Goal: Task Accomplishment & Management: Manage account settings

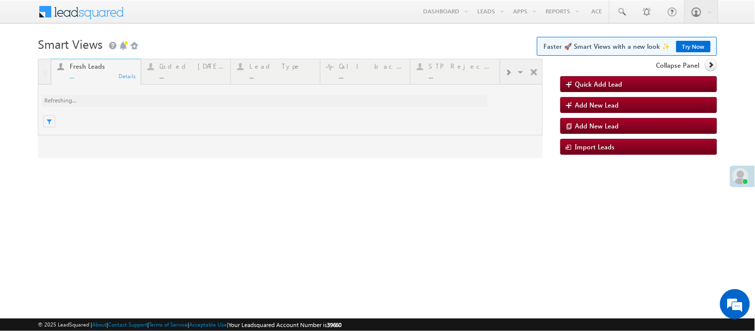
click at [187, 67] on div at bounding box center [290, 109] width 505 height 100
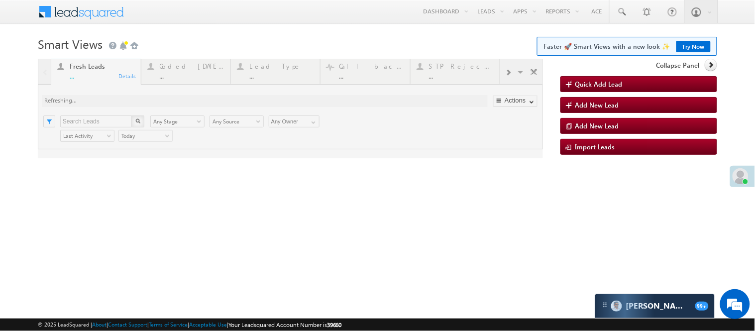
click at [196, 70] on div at bounding box center [290, 109] width 505 height 100
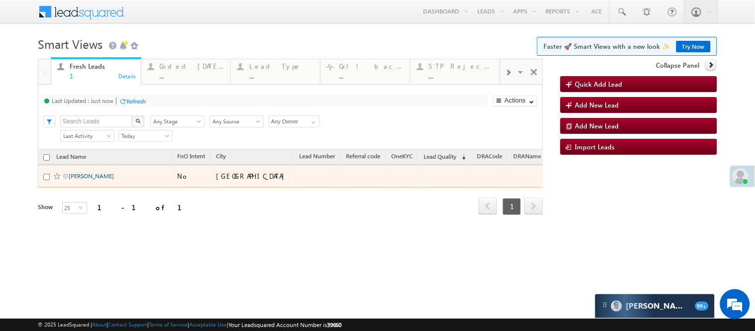
click at [95, 180] on link "Mohammad Sohail" at bounding box center [91, 175] width 45 height 7
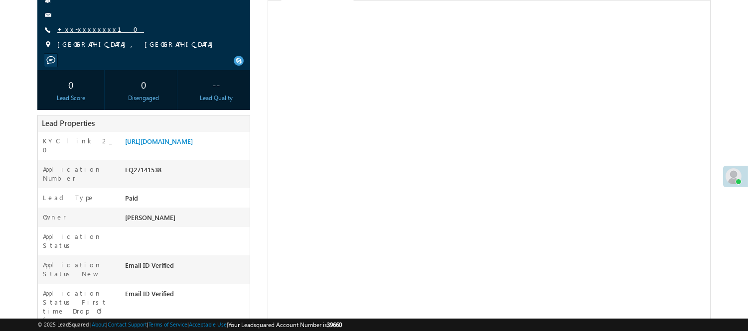
scroll to position [55, 0]
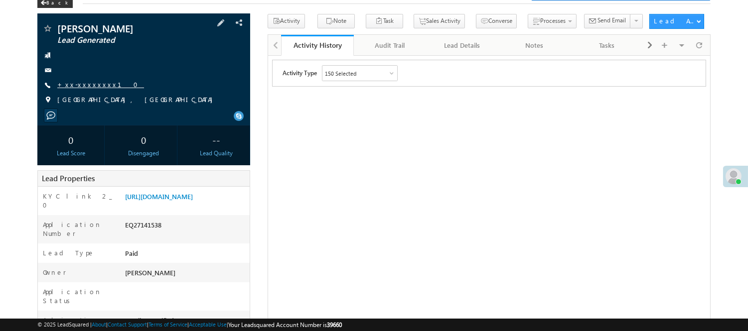
click at [88, 83] on link "+xx-xxxxxxxx10" at bounding box center [100, 84] width 87 height 8
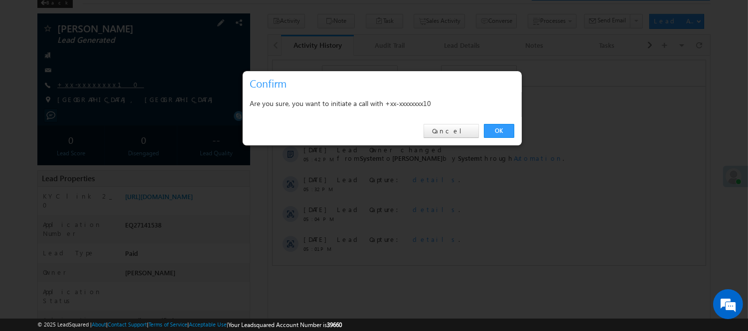
scroll to position [0, 0]
drag, startPoint x: 499, startPoint y: 131, endPoint x: 231, endPoint y: 75, distance: 273.8
click at [499, 131] on link "OK" at bounding box center [499, 131] width 30 height 14
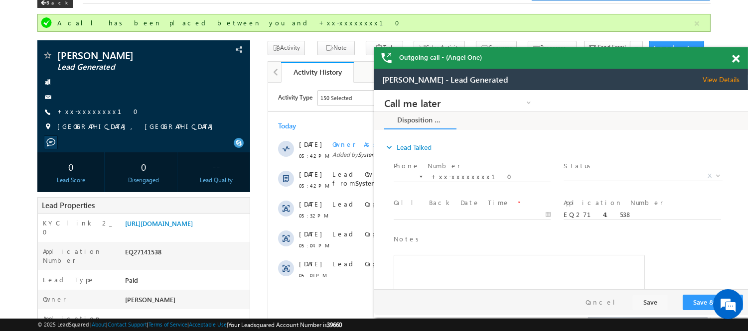
click at [735, 58] on span at bounding box center [735, 59] width 7 height 8
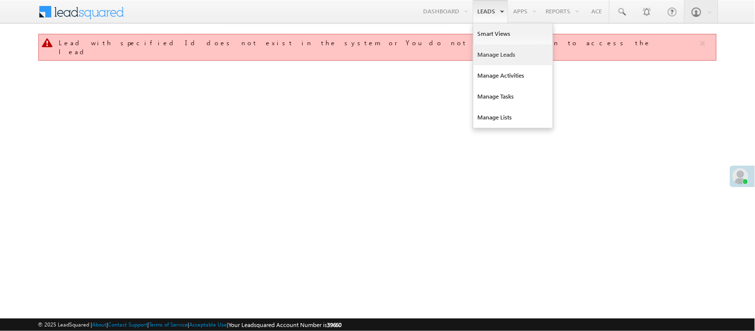
click at [499, 47] on link "Manage Leads" at bounding box center [514, 54] width 80 height 21
click at [501, 55] on link "Manage Leads" at bounding box center [514, 54] width 80 height 21
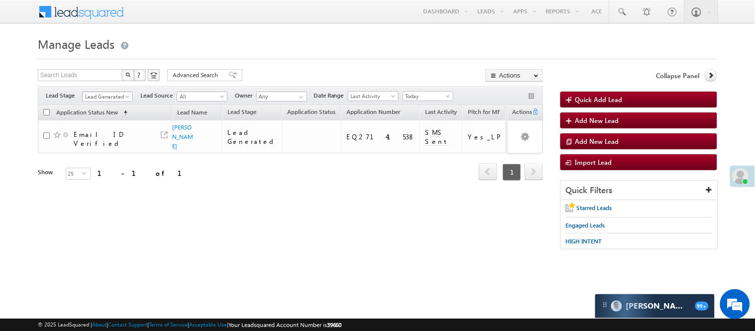
click at [116, 93] on span "Lead Generated" at bounding box center [106, 96] width 47 height 9
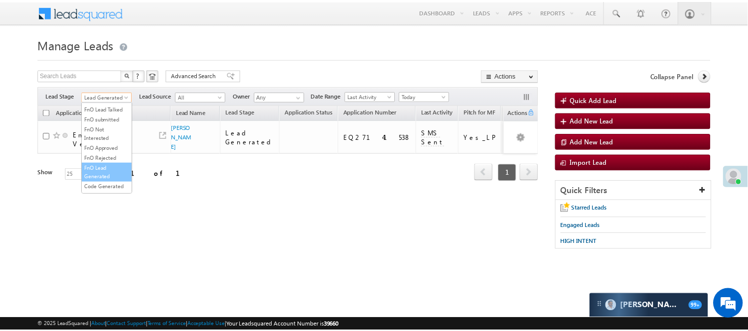
scroll to position [247, 0]
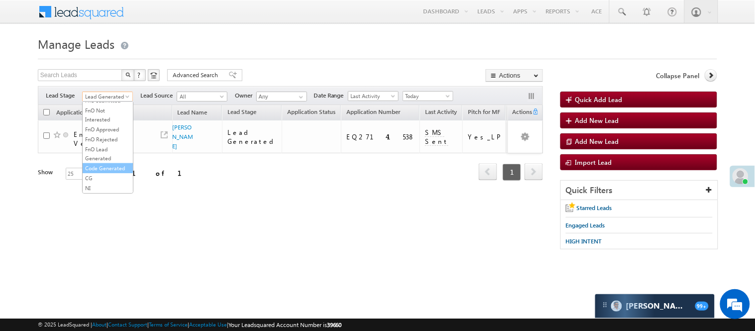
click at [101, 164] on link "Code Generated" at bounding box center [108, 168] width 50 height 9
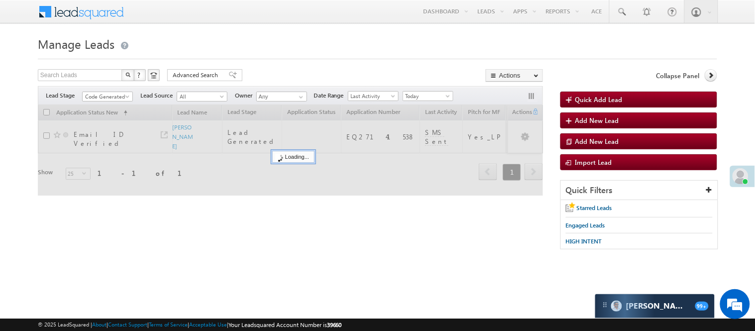
click at [302, 65] on form "Manage Leads Quick Add Lead Search Leads X ? 1 results found Advanced Search Ad…" at bounding box center [378, 146] width 680 height 226
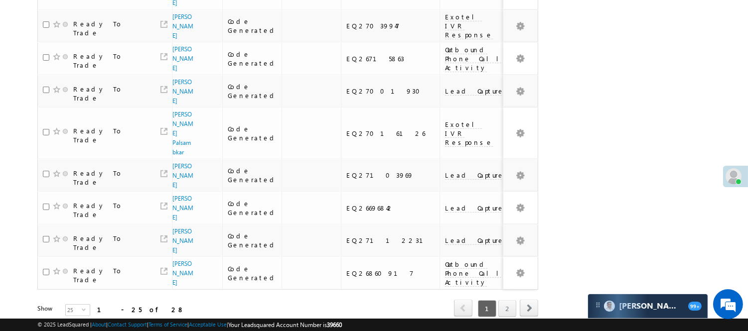
scroll to position [0, 0]
click at [493, 300] on span "1" at bounding box center [487, 308] width 18 height 17
click at [500, 300] on link "2" at bounding box center [507, 308] width 18 height 17
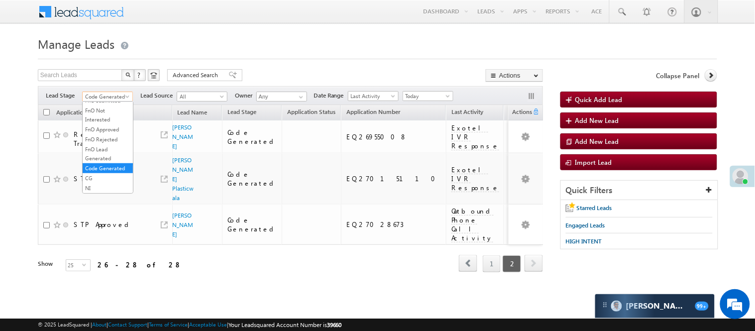
click at [93, 92] on span "Code Generated" at bounding box center [106, 96] width 47 height 9
click at [109, 117] on link "Lead Generated" at bounding box center [108, 117] width 50 height 9
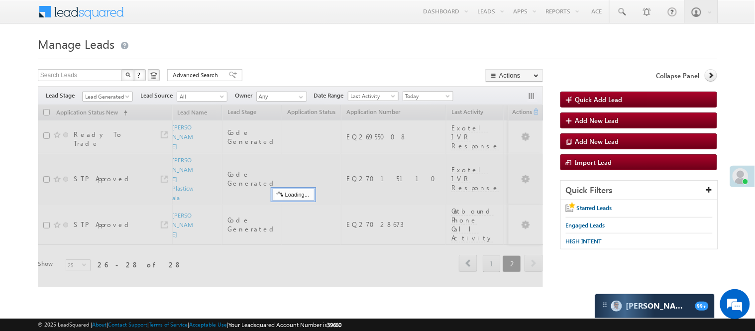
click at [276, 76] on div "Search Leads X ? 28 results found Advanced Search Advanced Search Advanced sear…" at bounding box center [290, 76] width 505 height 14
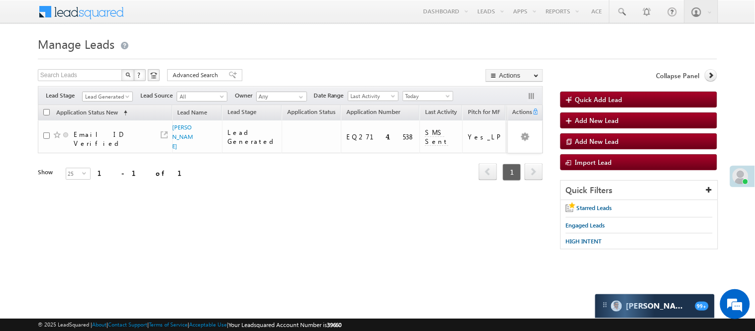
click at [111, 97] on span "Lead Generated" at bounding box center [106, 96] width 47 height 9
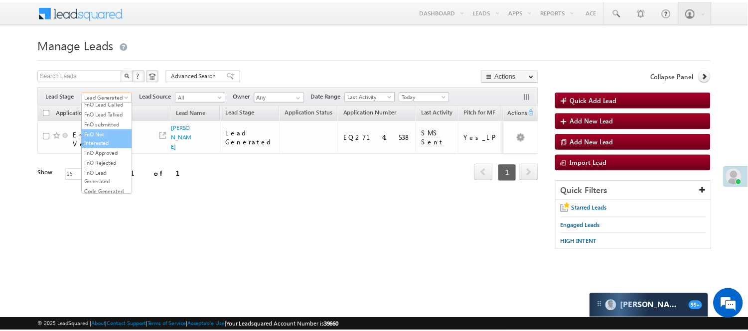
scroll to position [111, 0]
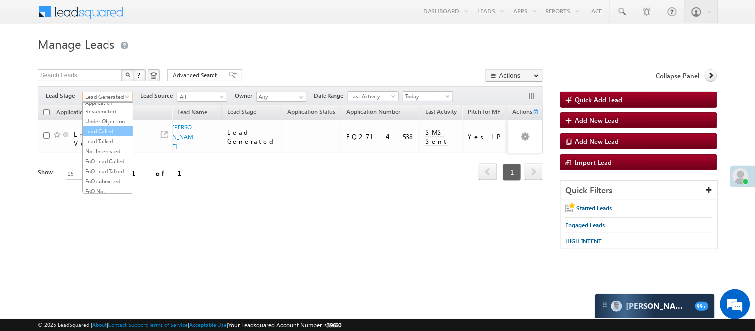
click at [104, 136] on link "Lead Called" at bounding box center [108, 131] width 50 height 9
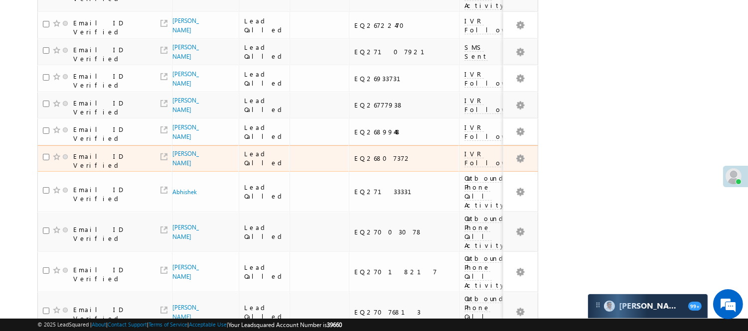
scroll to position [680, 0]
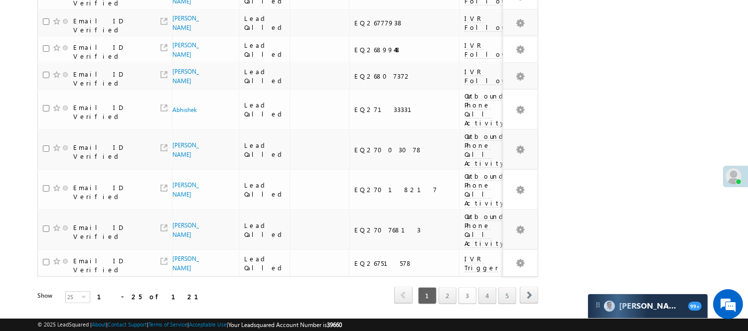
click at [463, 287] on link "3" at bounding box center [467, 295] width 18 height 17
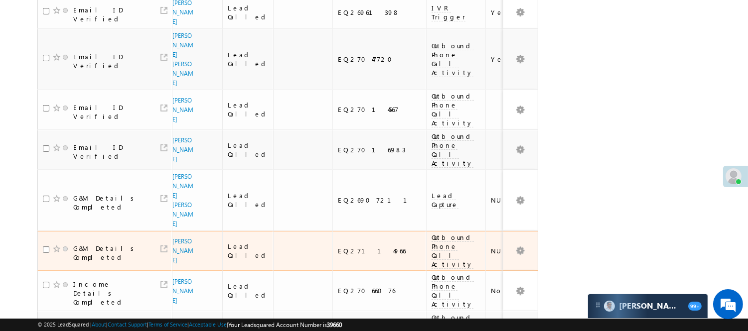
scroll to position [459, 0]
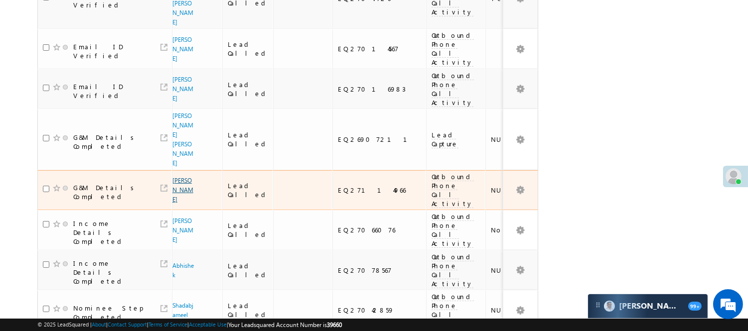
click at [177, 177] on link "Shahanur Rohman" at bounding box center [182, 190] width 21 height 26
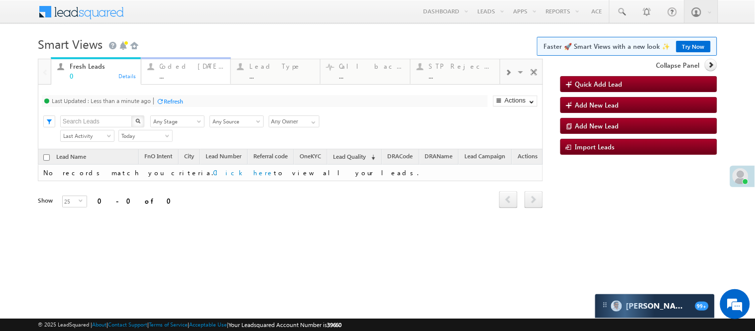
click at [176, 66] on div "Coded Today" at bounding box center [192, 66] width 65 height 8
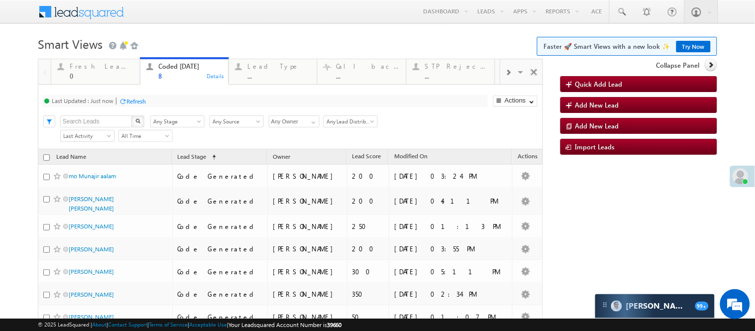
click at [341, 31] on body "Menu Nisha Anand Yadav Nisha .Yada v@ang elbro king. com" at bounding box center [377, 203] width 755 height 406
click at [179, 28] on body "Menu Nisha Anand Yadav Nisha .Yada v@ang elbro king. com" at bounding box center [377, 203] width 755 height 406
click at [287, 32] on body "Menu Nisha Anand Yadav Nisha .Yada v@ang elbro king. com" at bounding box center [377, 203] width 755 height 406
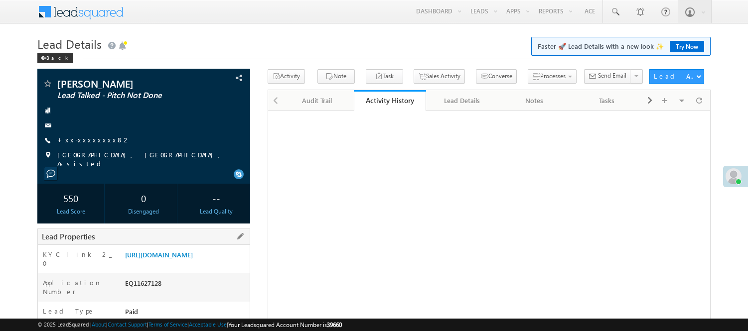
click at [148, 278] on div "EQ11627128" at bounding box center [186, 285] width 127 height 14
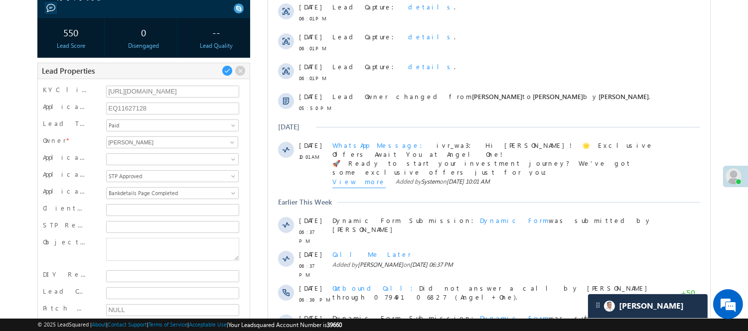
click at [132, 97] on div "[URL][DOMAIN_NAME]" at bounding box center [172, 92] width 137 height 15
click at [134, 103] on input "EQ11627128" at bounding box center [172, 109] width 133 height 12
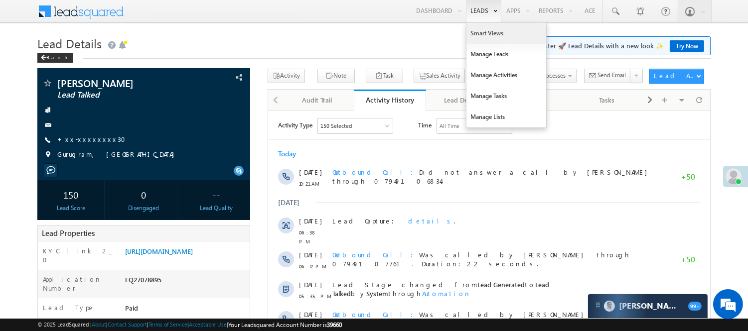
click at [486, 27] on link "Smart Views" at bounding box center [506, 33] width 80 height 21
click at [486, 28] on link "Smart Views" at bounding box center [506, 33] width 80 height 21
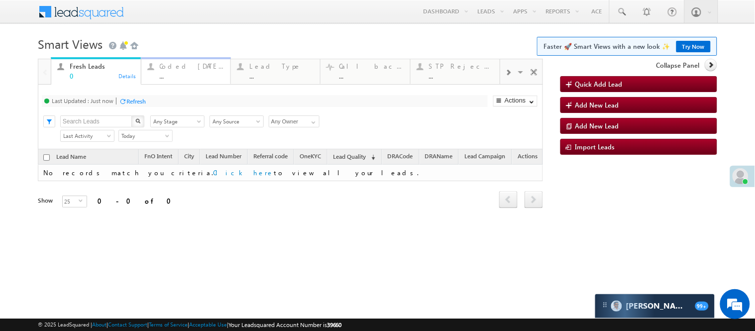
click at [187, 68] on div "Coded Today" at bounding box center [192, 66] width 65 height 8
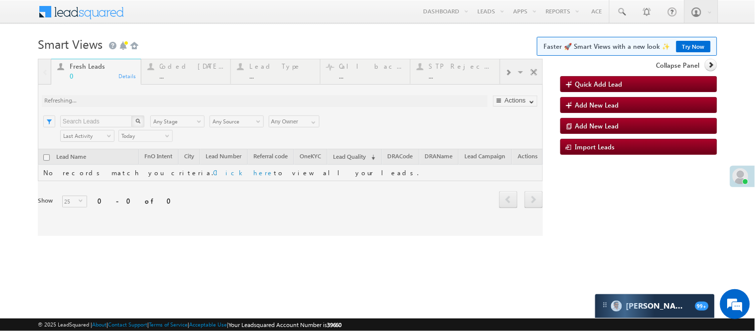
click at [182, 77] on div at bounding box center [290, 147] width 505 height 177
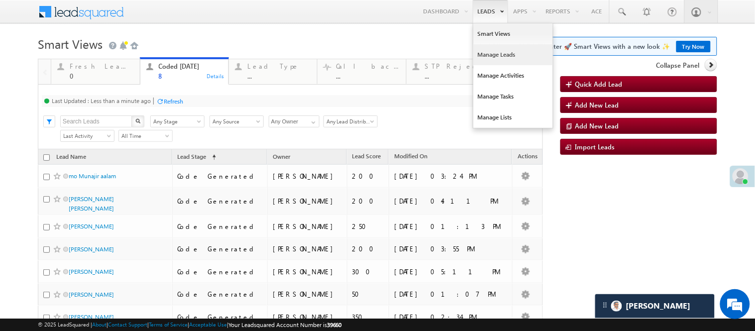
click at [486, 57] on link "Manage Leads" at bounding box center [514, 54] width 80 height 21
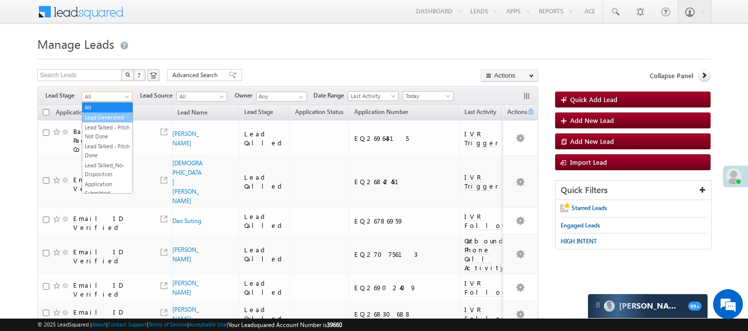
click at [111, 120] on link "Lead Generated" at bounding box center [107, 117] width 50 height 9
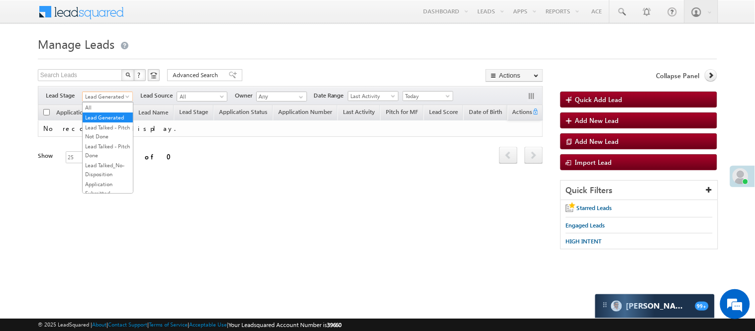
click at [103, 97] on span "Lead Generated" at bounding box center [106, 96] width 47 height 9
click at [112, 141] on link "Lead Talked - Pitch Not Done" at bounding box center [108, 132] width 50 height 18
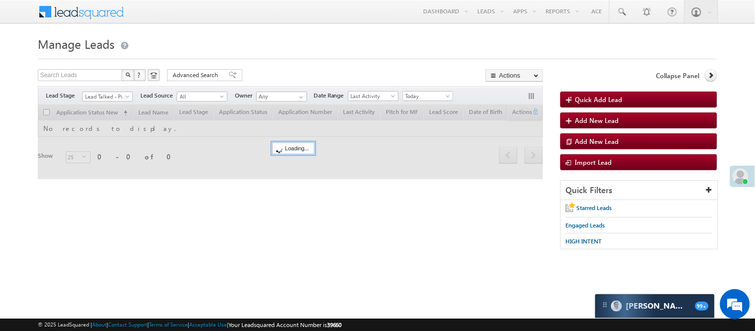
click at [112, 140] on div at bounding box center [290, 142] width 505 height 74
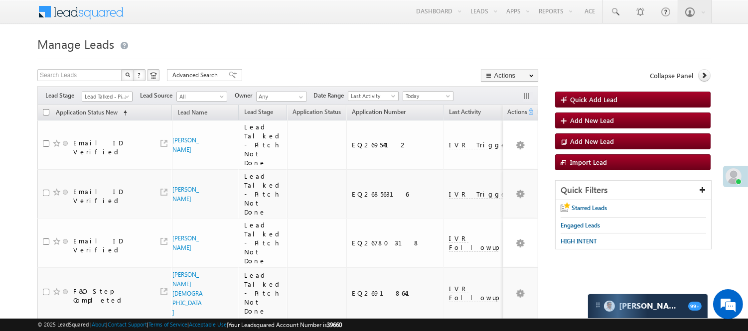
click at [116, 94] on span "Lead Talked - Pitch Not Done" at bounding box center [105, 96] width 47 height 9
click at [107, 118] on link "Lead Generated" at bounding box center [107, 117] width 50 height 9
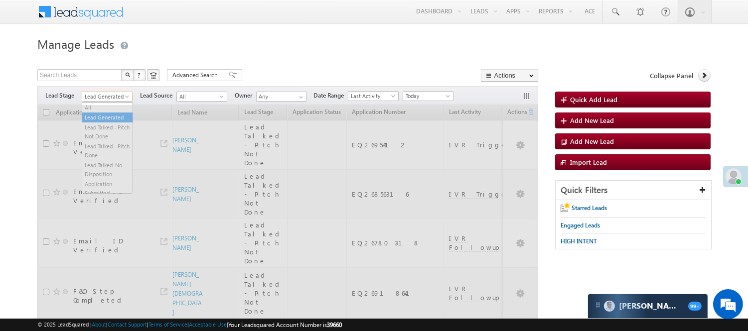
click at [111, 97] on span "Lead Generated" at bounding box center [105, 96] width 47 height 9
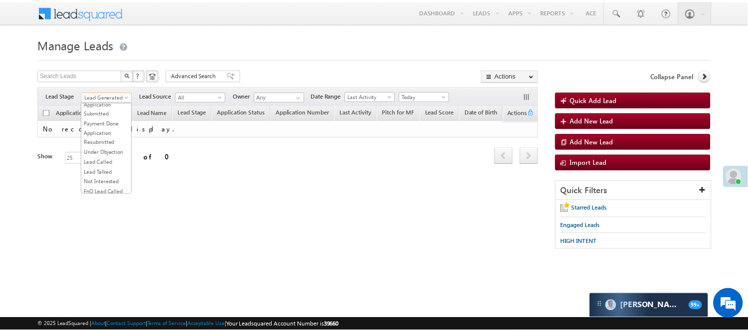
scroll to position [166, 0]
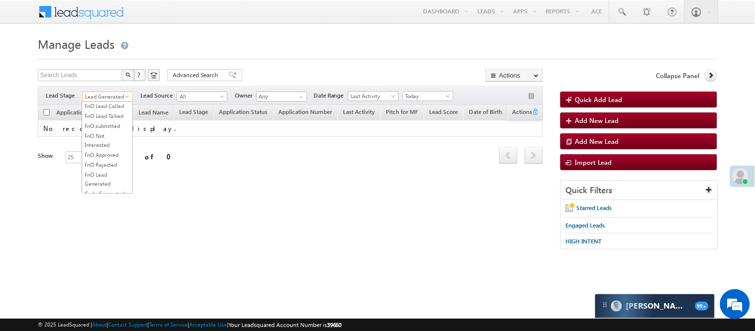
click at [107, 81] on link "Lead Called" at bounding box center [107, 76] width 50 height 9
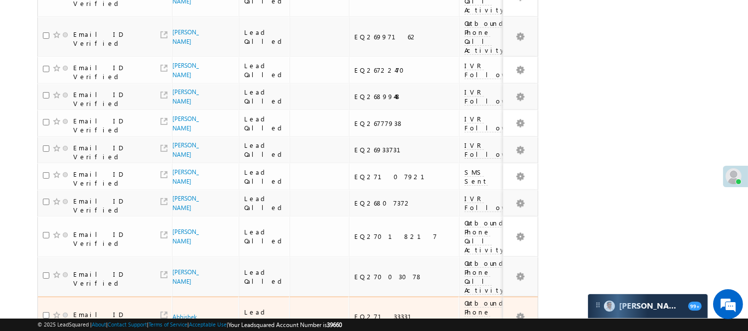
scroll to position [680, 0]
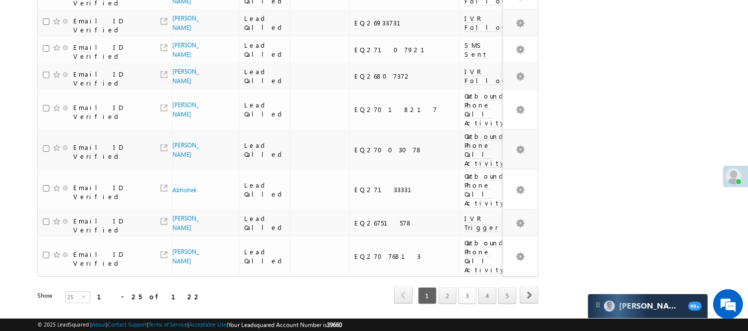
click at [465, 287] on link "3" at bounding box center [467, 295] width 18 height 17
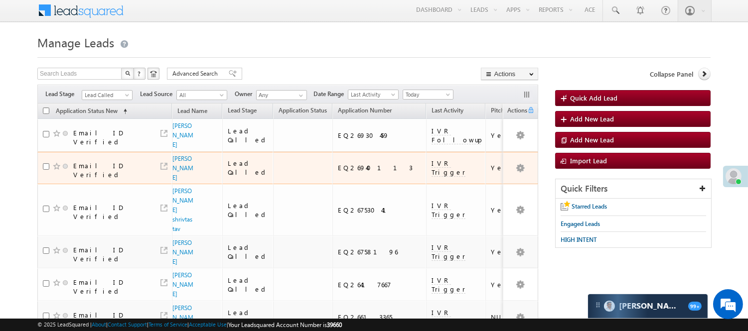
scroll to position [0, 0]
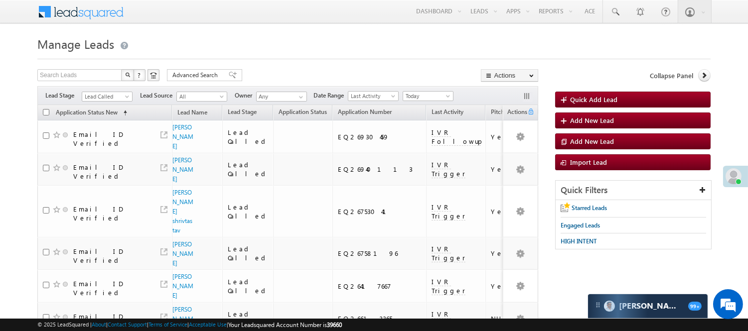
click at [102, 89] on div "Filters Lead Stage All Lead Generated Lead Talked - Pitch Not Done Lead Talked …" at bounding box center [287, 95] width 501 height 19
click at [100, 95] on span "Lead Called" at bounding box center [105, 96] width 47 height 9
click at [103, 122] on link "Lead Generated" at bounding box center [107, 117] width 50 height 9
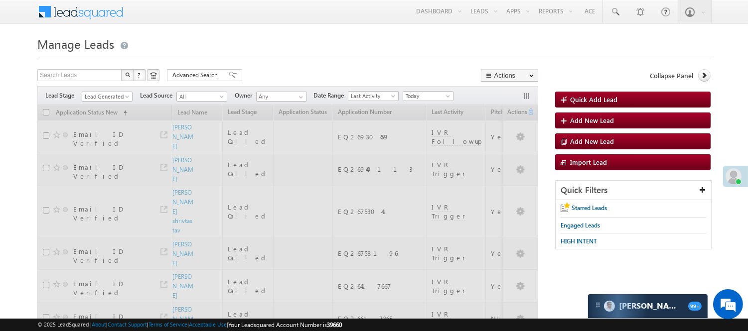
click at [295, 40] on h1 "Manage Leads" at bounding box center [373, 42] width 673 height 19
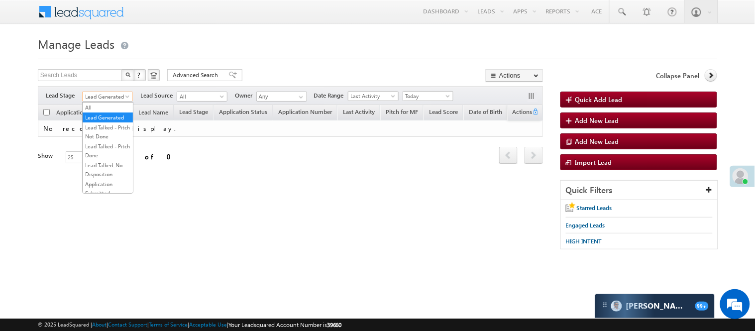
click at [108, 98] on span "Lead Generated" at bounding box center [106, 96] width 47 height 9
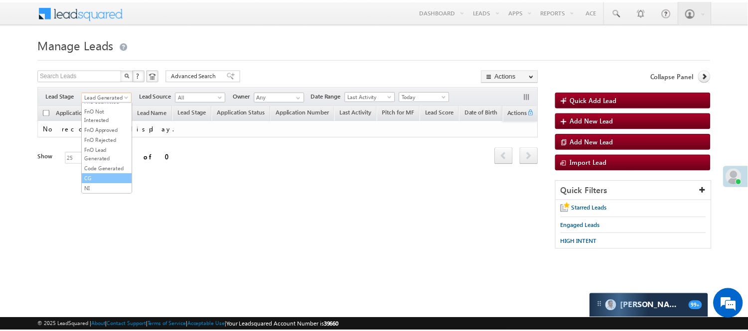
scroll to position [247, 0]
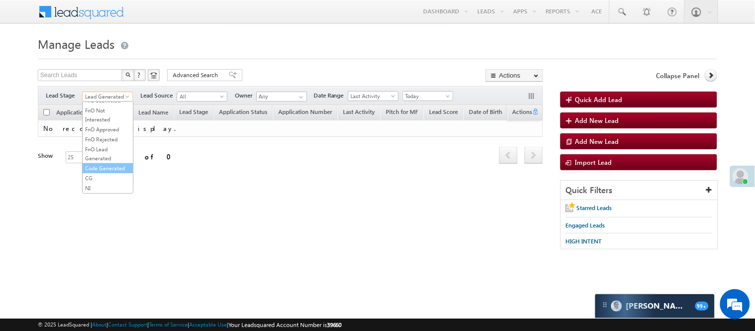
click at [108, 166] on link "Code Generated" at bounding box center [108, 168] width 50 height 9
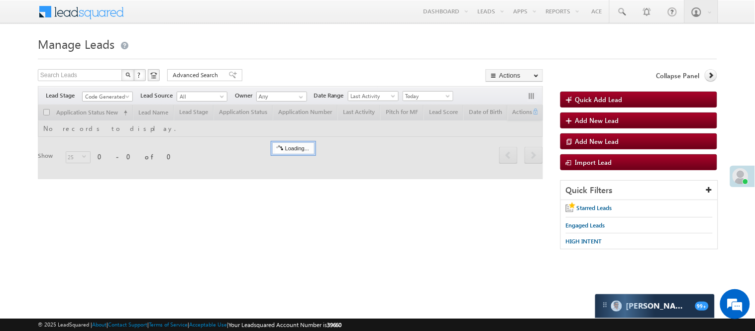
click at [251, 70] on div "Search Leads X ? 0 results found Advanced Search Advanced Search Advanced searc…" at bounding box center [290, 76] width 505 height 14
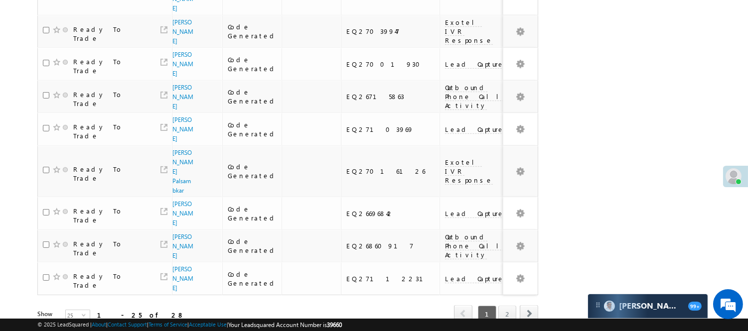
scroll to position [773, 0]
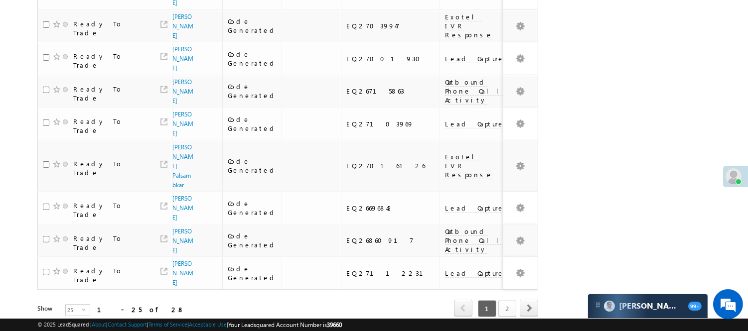
click at [514, 300] on link "2" at bounding box center [507, 308] width 18 height 17
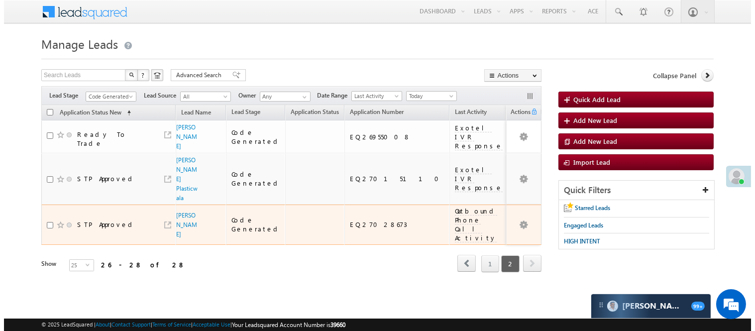
scroll to position [0, 0]
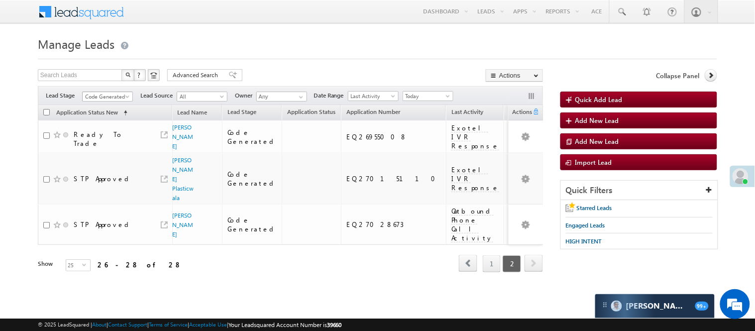
click at [109, 96] on span "Code Generated" at bounding box center [106, 96] width 47 height 9
click at [97, 121] on link "Lead Generated" at bounding box center [108, 117] width 50 height 9
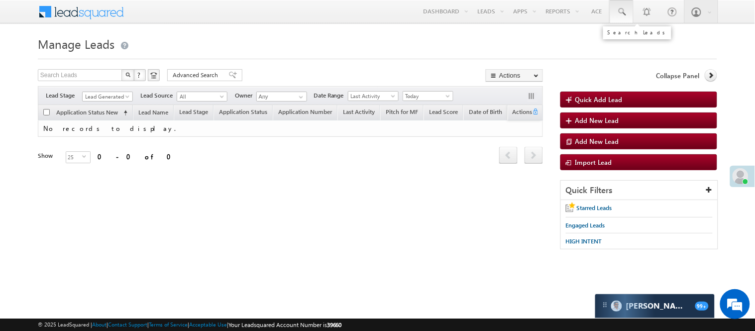
click at [623, 14] on span at bounding box center [622, 12] width 10 height 10
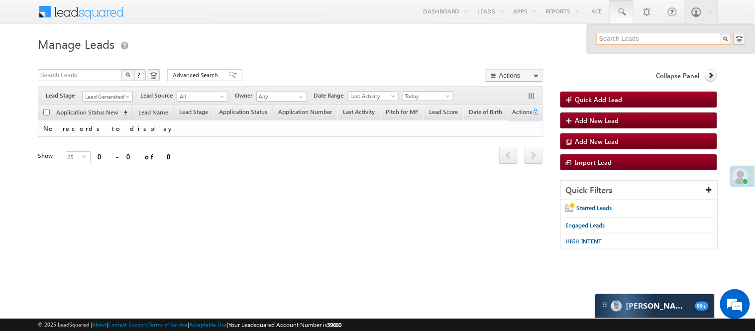
click at [648, 42] on input "text" at bounding box center [664, 39] width 135 height 12
click at [112, 98] on span "Lead Generated" at bounding box center [106, 96] width 47 height 9
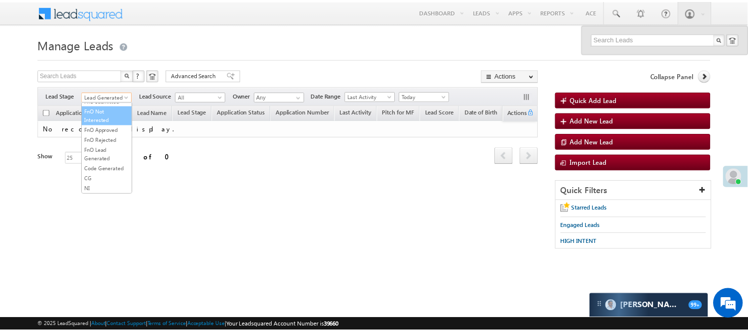
scroll to position [247, 0]
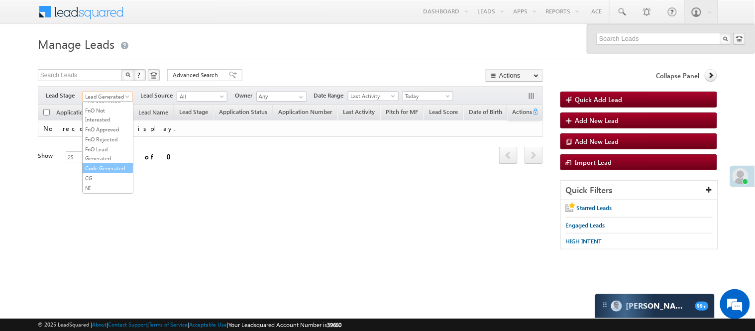
click at [100, 168] on link "Code Generated" at bounding box center [108, 168] width 50 height 9
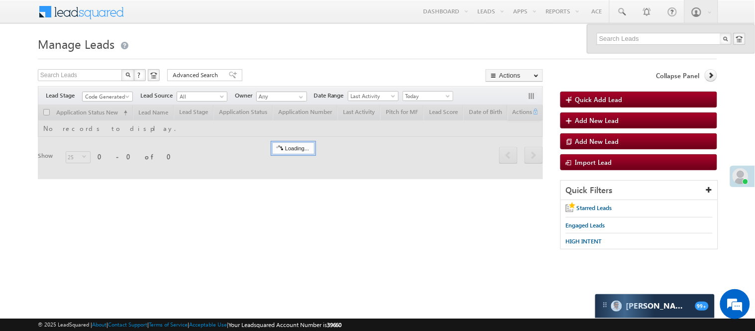
click at [319, 69] on div "Search Leads X ? 0 results found Advanced Search Advanced Search Advanced searc…" at bounding box center [290, 76] width 505 height 14
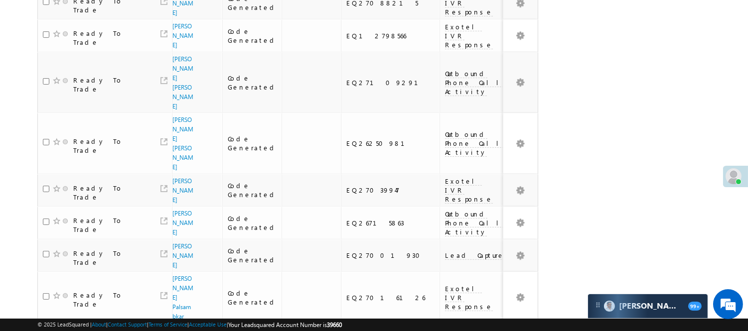
scroll to position [773, 0]
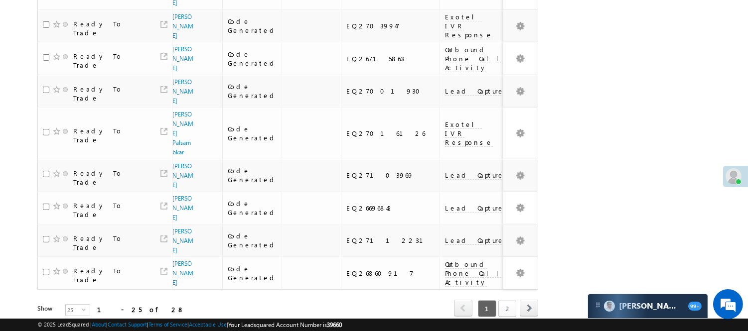
click at [506, 300] on link "2" at bounding box center [507, 308] width 18 height 17
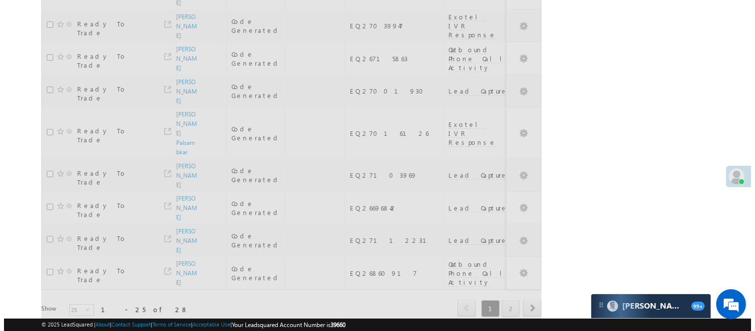
scroll to position [0, 0]
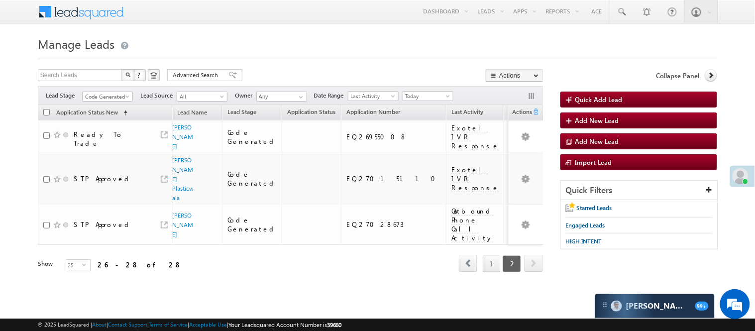
click at [747, 77] on body "Menu Nisha Anand Yadav Nisha .Yada v@ang elbro king. com" at bounding box center [377, 150] width 755 height 300
click at [117, 93] on span "Code Generated" at bounding box center [106, 96] width 47 height 9
click at [108, 122] on link "Lead Generated" at bounding box center [108, 117] width 50 height 9
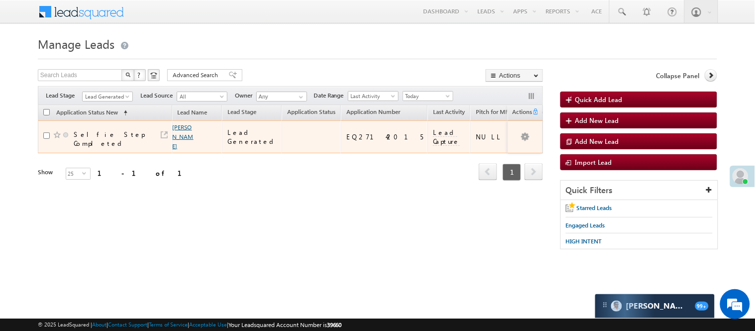
click at [184, 128] on link "[PERSON_NAME]" at bounding box center [183, 137] width 21 height 26
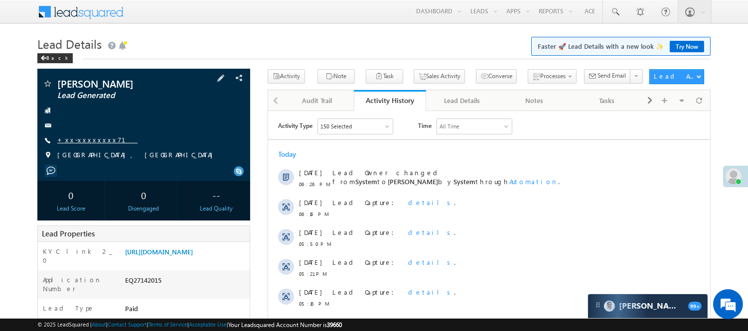
click at [78, 142] on link "+xx-xxxxxxxx71" at bounding box center [97, 139] width 80 height 8
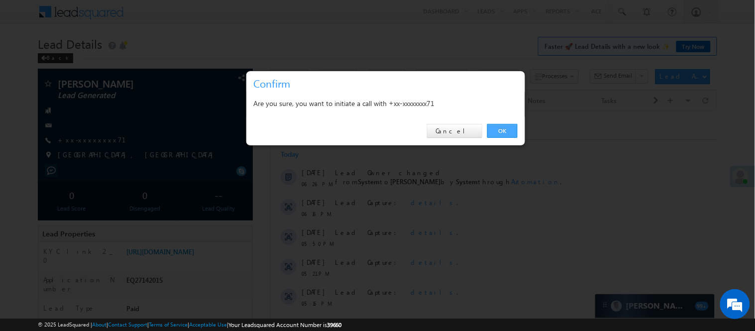
click at [503, 127] on link "OK" at bounding box center [503, 131] width 30 height 14
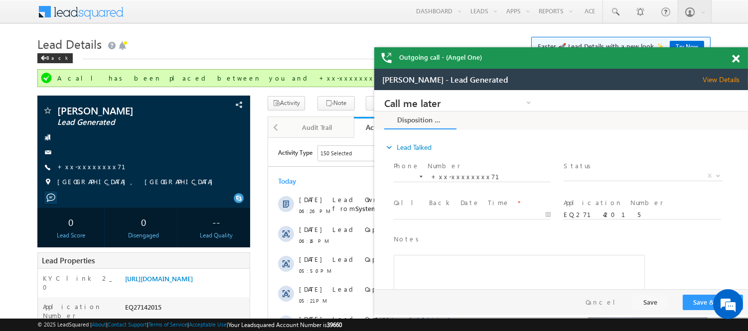
click at [740, 58] on div at bounding box center [740, 56] width 13 height 19
click at [737, 57] on span at bounding box center [735, 59] width 7 height 8
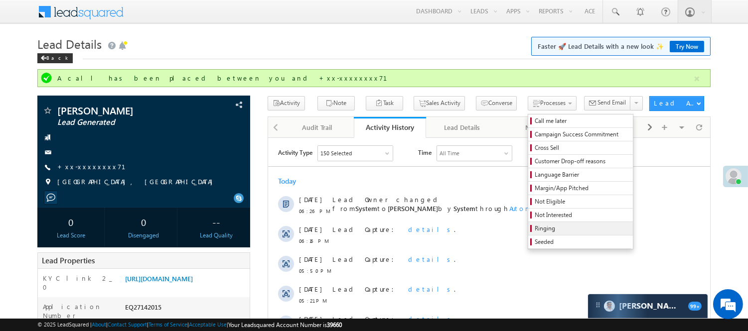
click at [534, 230] on span "Ringing" at bounding box center [581, 228] width 95 height 9
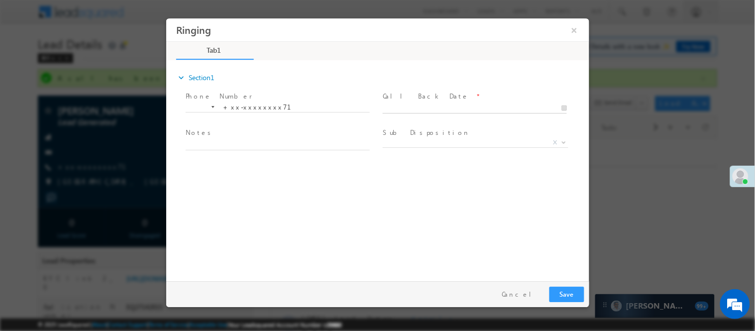
click at [467, 108] on body "Ringing ×" at bounding box center [377, 147] width 423 height 258
type input "08/13/25 6:27 PM"
click at [574, 299] on button "Save" at bounding box center [566, 293] width 35 height 15
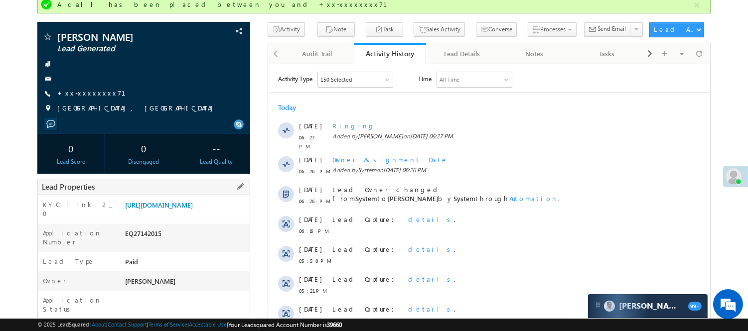
scroll to position [111, 0]
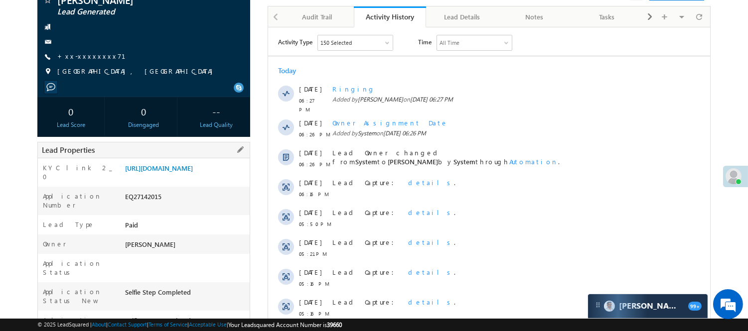
click at [151, 202] on div "EQ27142015" at bounding box center [186, 199] width 127 height 14
copy div "EQ27142015"
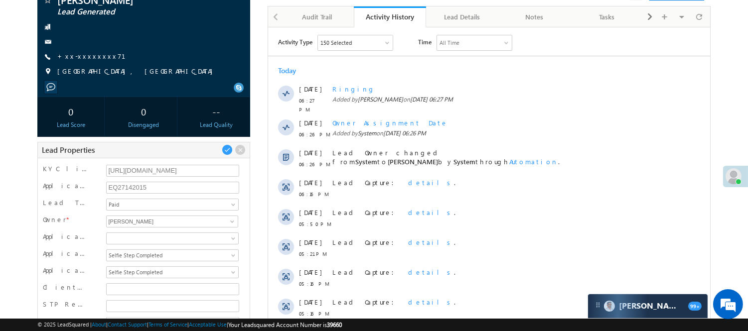
scroll to position [0, 0]
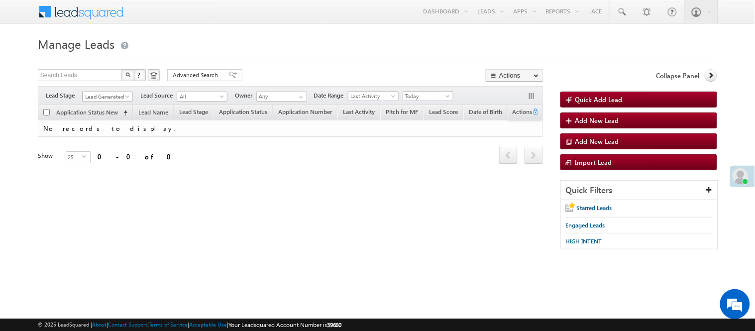
click at [102, 94] on span "Lead Generated" at bounding box center [106, 96] width 47 height 9
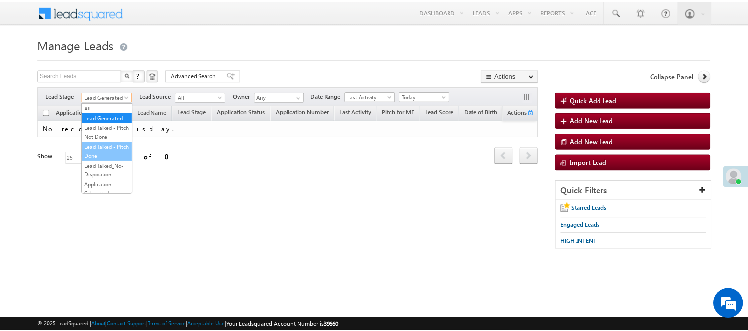
scroll to position [247, 0]
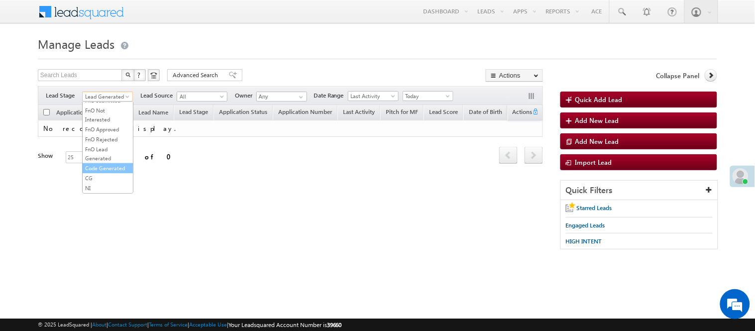
click at [108, 164] on link "Code Generated" at bounding box center [108, 168] width 50 height 9
click at [294, 61] on form "Manage Leads Quick Add Lead Search Leads X ? 0 results found Advanced Search Ad…" at bounding box center [378, 146] width 680 height 226
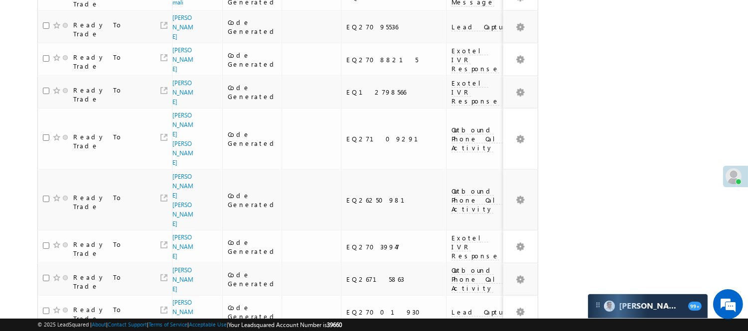
scroll to position [793, 0]
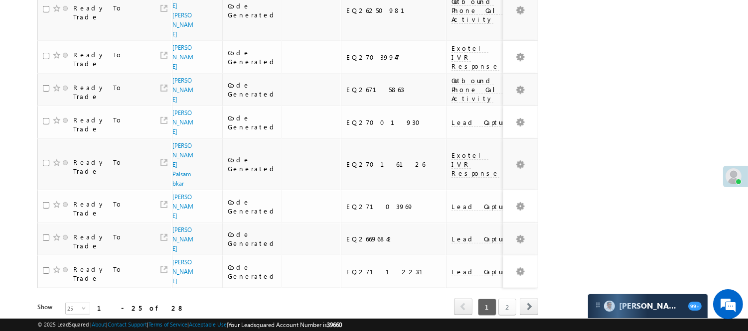
click at [501, 299] on link "2" at bounding box center [507, 307] width 18 height 17
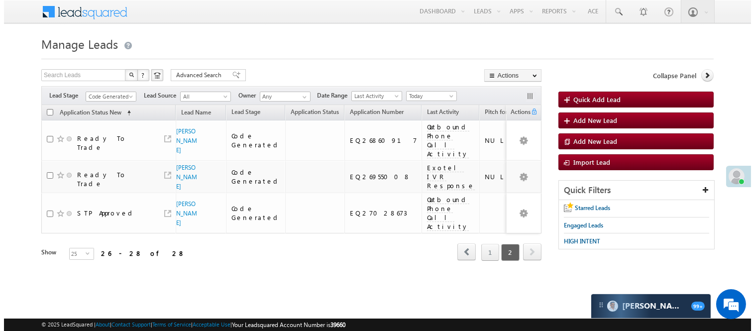
scroll to position [0, 0]
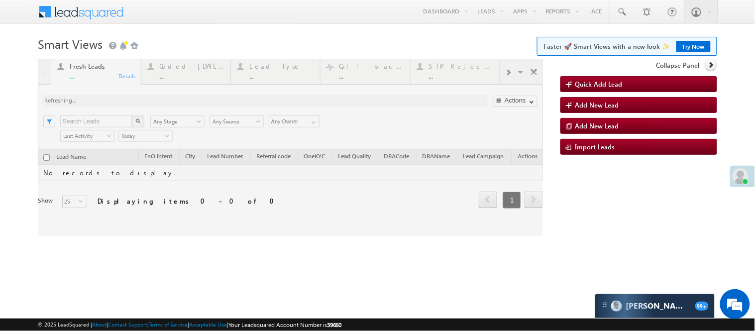
click at [183, 73] on div at bounding box center [290, 147] width 505 height 177
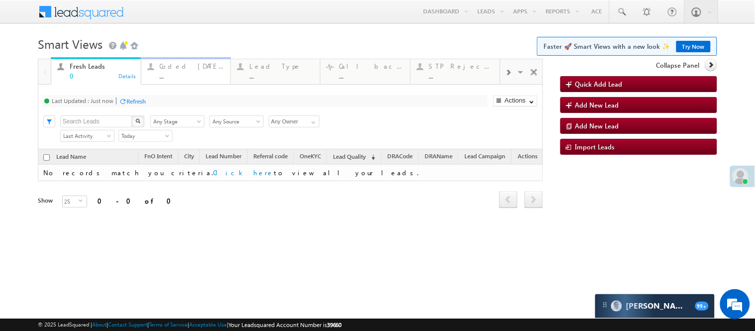
click at [186, 76] on div "..." at bounding box center [192, 75] width 65 height 7
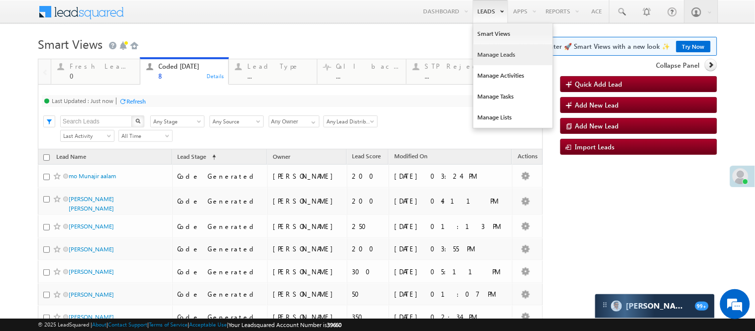
click at [495, 56] on link "Manage Leads" at bounding box center [514, 54] width 80 height 21
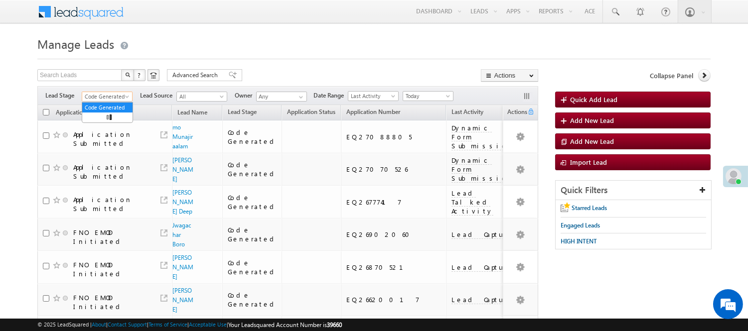
click at [98, 101] on span "Code Generated" at bounding box center [105, 96] width 47 height 9
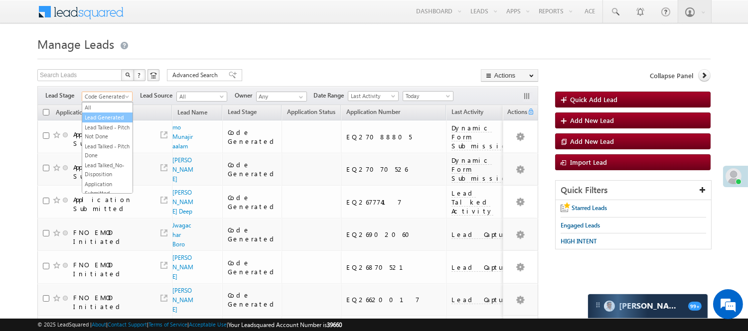
click at [103, 122] on link "Lead Generated" at bounding box center [107, 117] width 50 height 9
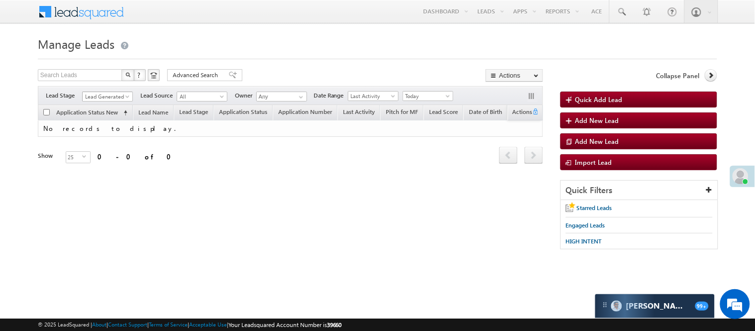
click at [99, 96] on span "Lead Generated" at bounding box center [106, 96] width 47 height 9
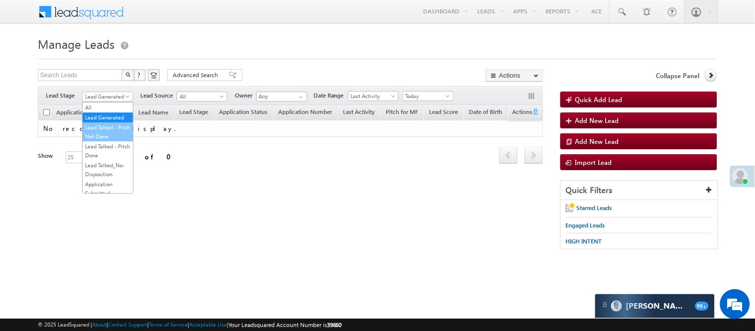
click at [108, 141] on link "Lead Talked - Pitch Not Done" at bounding box center [108, 132] width 50 height 18
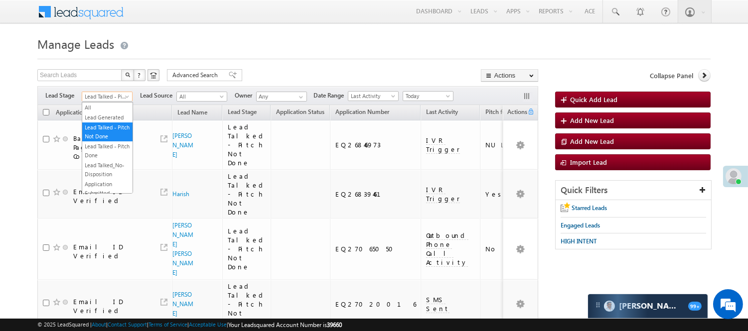
click at [121, 97] on span "Lead Talked - Pitch Not Done" at bounding box center [105, 96] width 47 height 9
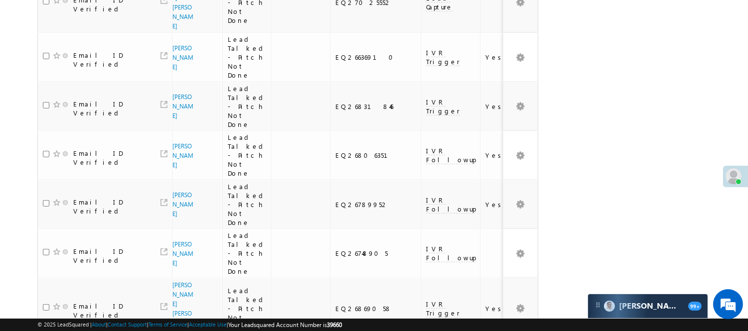
scroll to position [920, 0]
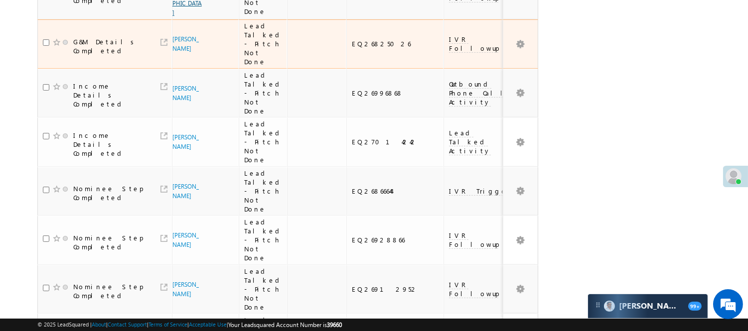
scroll to position [120, 0]
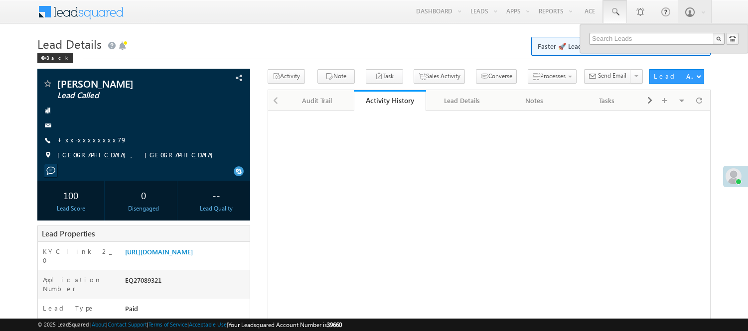
click at [624, 33] on input "text" at bounding box center [656, 39] width 135 height 12
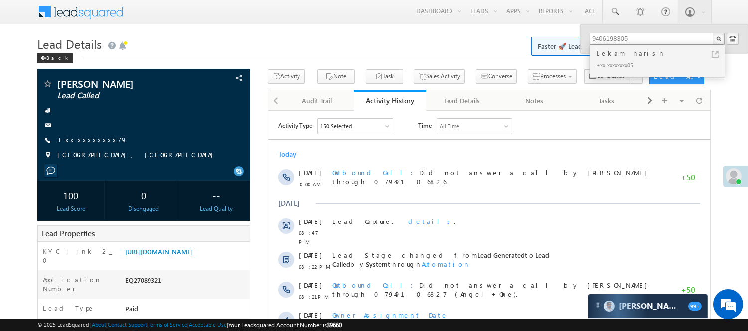
type input "9406198305"
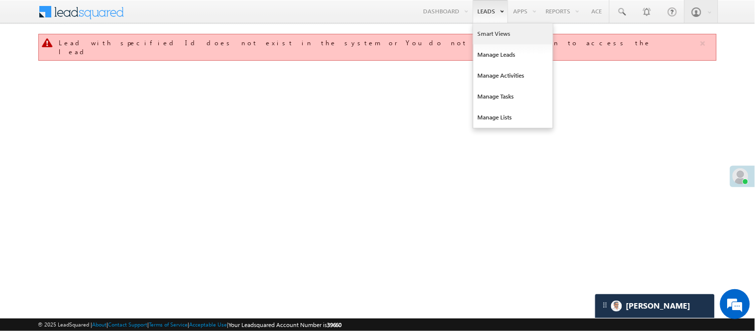
click at [479, 34] on link "Smart Views" at bounding box center [514, 33] width 80 height 21
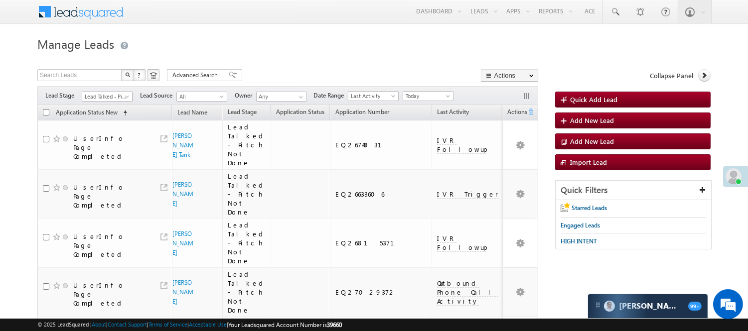
click at [98, 94] on span "Lead Talked - Pitch Not Done" at bounding box center [105, 96] width 47 height 9
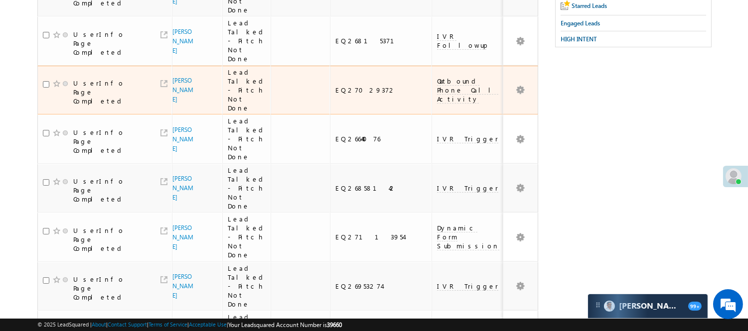
scroll to position [111, 0]
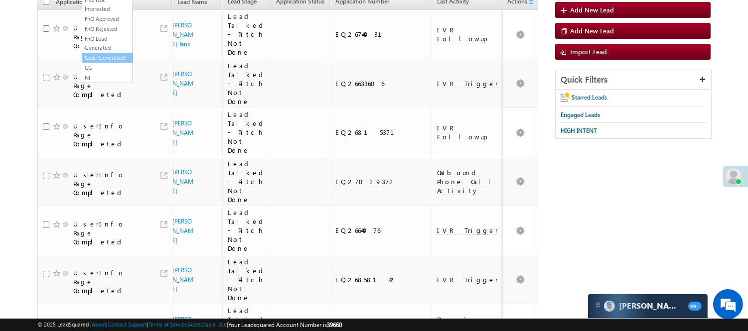
click at [106, 55] on link "Code Generated" at bounding box center [107, 57] width 50 height 9
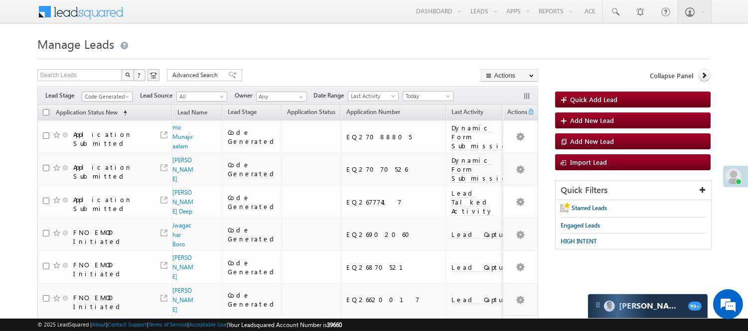
scroll to position [0, 0]
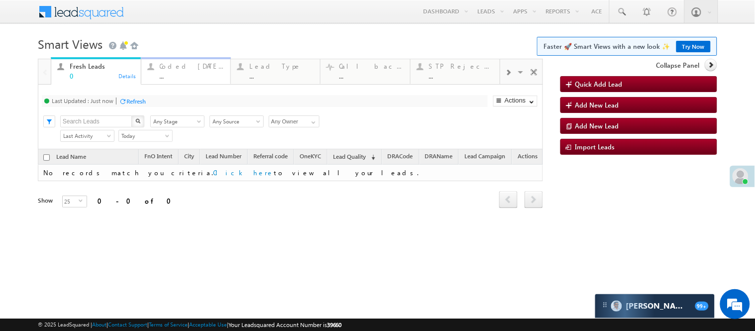
click at [191, 73] on div "..." at bounding box center [192, 75] width 65 height 7
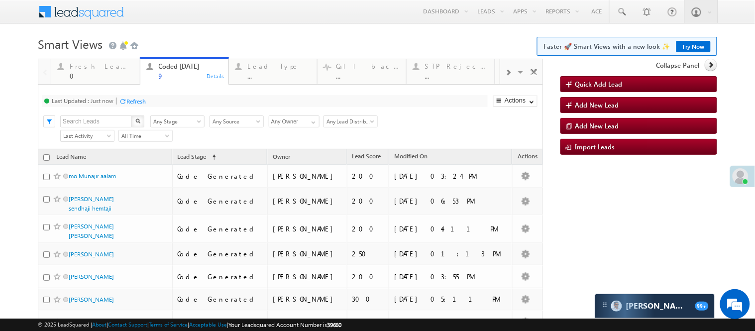
click at [207, 38] on h1 "Smart Views Getting Started Faster 🚀 Smart Views with a new look ✨ Try Now" at bounding box center [378, 42] width 680 height 19
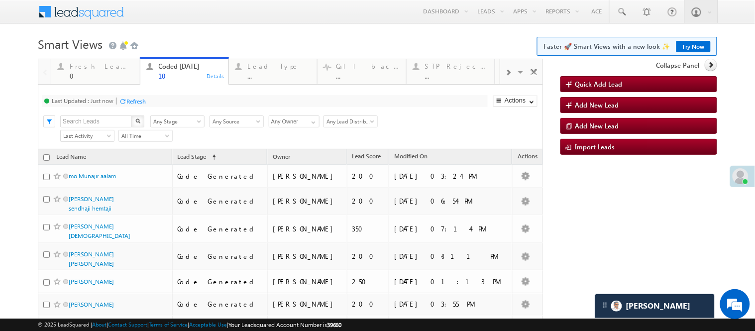
click at [398, 38] on h1 "Smart Views Getting Started Faster 🚀 Smart Views with a new look ✨ Try Now" at bounding box center [378, 42] width 680 height 19
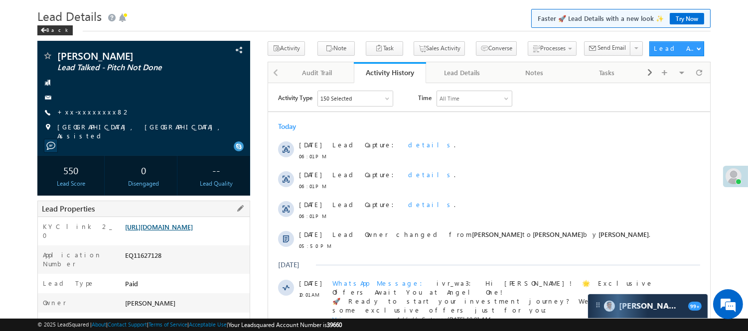
scroll to position [166, 0]
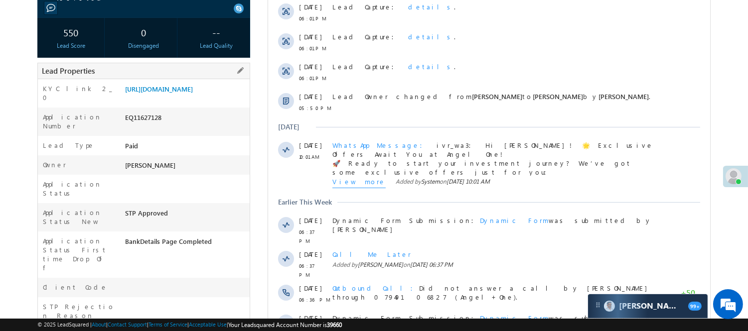
click at [142, 124] on div "EQ11627128" at bounding box center [186, 120] width 127 height 14
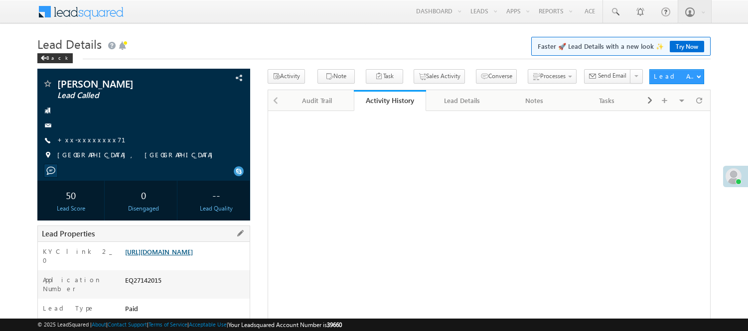
click at [155, 248] on link "[URL][DOMAIN_NAME]" at bounding box center [159, 252] width 68 height 8
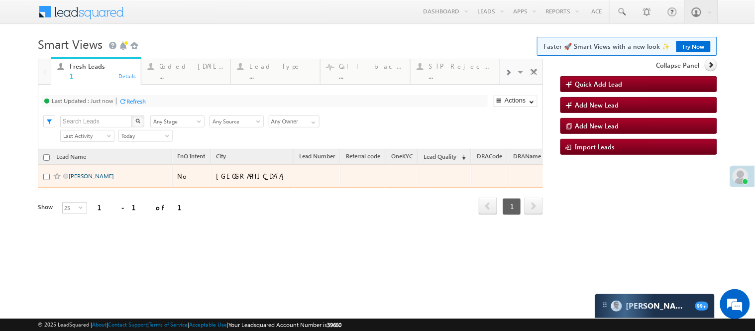
click at [80, 180] on link "[PERSON_NAME]" at bounding box center [91, 175] width 45 height 7
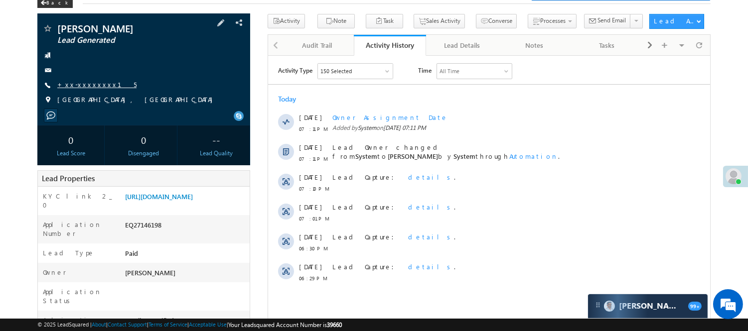
click at [85, 88] on link "+xx-xxxxxxxx15" at bounding box center [96, 84] width 79 height 8
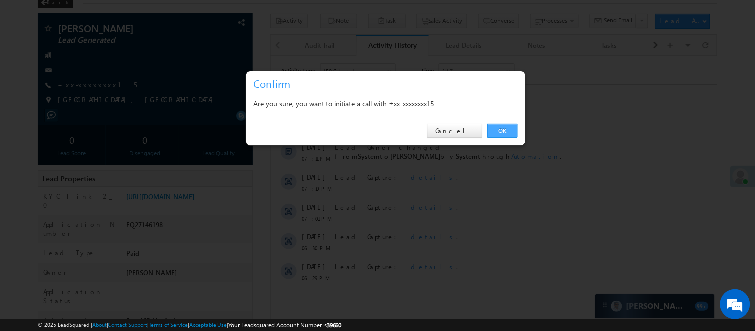
click at [495, 129] on link "OK" at bounding box center [503, 131] width 30 height 14
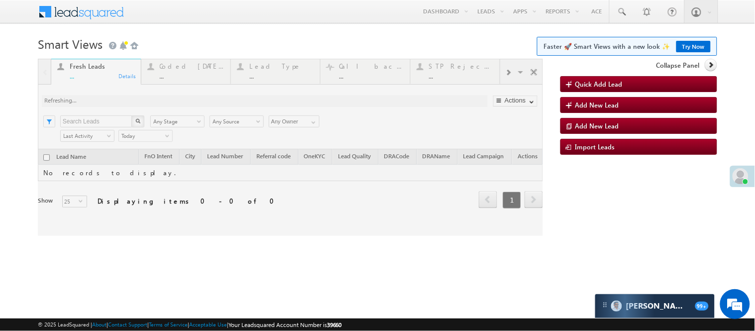
click at [204, 63] on div at bounding box center [290, 147] width 505 height 177
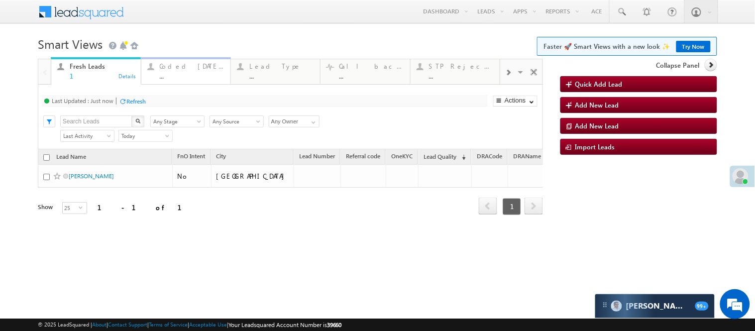
click at [190, 82] on link "Coded [DATE] ... Details" at bounding box center [186, 70] width 90 height 27
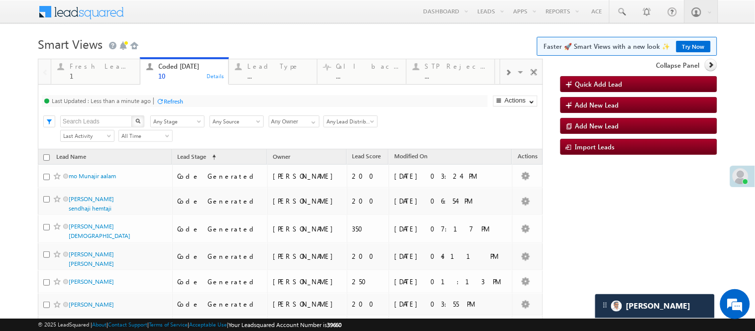
click at [254, 30] on body "Menu Nisha Anand Yadav Nisha .Yada v@ang elbro king. com" at bounding box center [377, 231] width 755 height 462
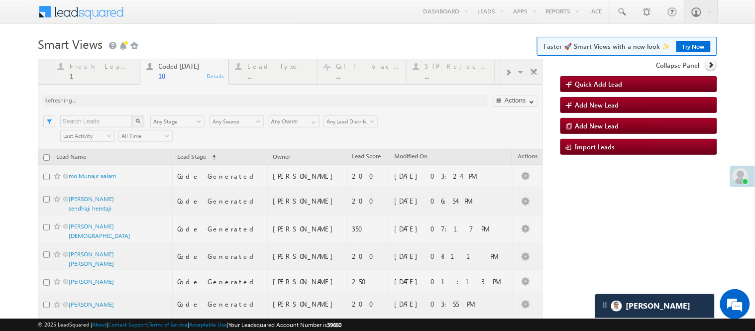
click at [200, 36] on h1 "Smart Views Getting Started Faster 🚀 Smart Views with a new look ✨ Try Now" at bounding box center [378, 42] width 680 height 19
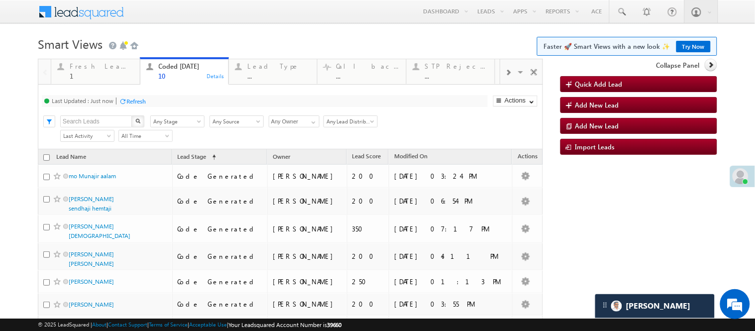
click at [199, 27] on body "Menu Nisha Anand Yadav Nisha .Yada v@ang elbro king. com" at bounding box center [377, 231] width 755 height 462
click at [256, 35] on h1 "Smart Views Getting Started Faster 🚀 Smart Views with a new look ✨ Try Now" at bounding box center [378, 42] width 680 height 19
click at [244, 36] on h1 "Smart Views Getting Started Faster 🚀 Smart Views with a new look ✨ Try Now" at bounding box center [378, 42] width 680 height 19
click at [257, 35] on h1 "Smart Views Getting Started Faster 🚀 Smart Views with a new look ✨ Try Now" at bounding box center [378, 42] width 680 height 19
click at [241, 37] on h1 "Smart Views Getting Started Faster 🚀 Smart Views with a new look ✨ Try Now" at bounding box center [378, 42] width 680 height 19
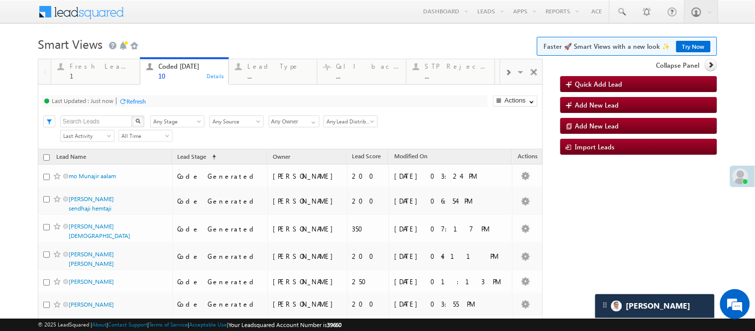
click at [225, 28] on body "Menu Nisha Anand Yadav Nisha .Yada v@ang elbro king. com" at bounding box center [377, 231] width 755 height 462
click at [249, 10] on div "Menu Nisha Anand Yadav Nisha .Yada v@ang elbro king. com Angel Broki" at bounding box center [378, 12] width 680 height 24
click at [217, 37] on h1 "Smart Views Getting Started Faster 🚀 Smart Views with a new look ✨ Try Now" at bounding box center [378, 42] width 680 height 19
click at [227, 40] on h1 "Smart Views Getting Started Faster 🚀 Smart Views with a new look ✨ Try Now" at bounding box center [378, 42] width 680 height 19
click at [312, 43] on h1 "Smart Views Getting Started Faster 🚀 Smart Views with a new look ✨ Try Now" at bounding box center [378, 42] width 680 height 19
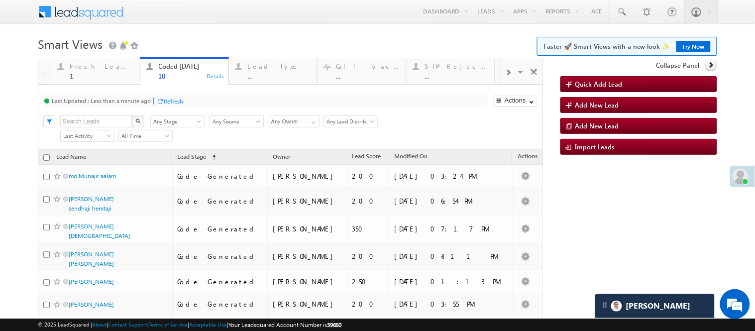
click at [231, 28] on body "Menu Nisha Anand Yadav Nisha .Yada v@ang elbro king. com" at bounding box center [377, 231] width 755 height 462
click at [212, 47] on h1 "Smart Views Getting Started Faster 🚀 Smart Views with a new look ✨ Try Now" at bounding box center [378, 42] width 680 height 19
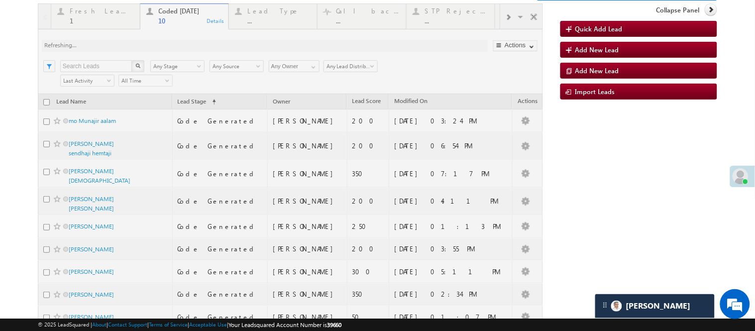
click at [209, 21] on body "Menu Nisha Anand Yadav Nisha .Yada v@ang elbro king. com" at bounding box center [377, 176] width 755 height 462
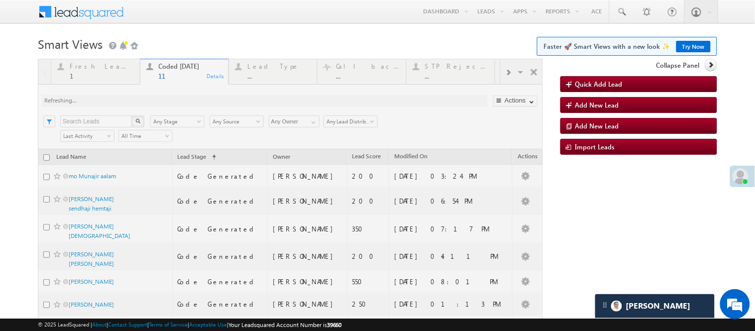
scroll to position [199, 0]
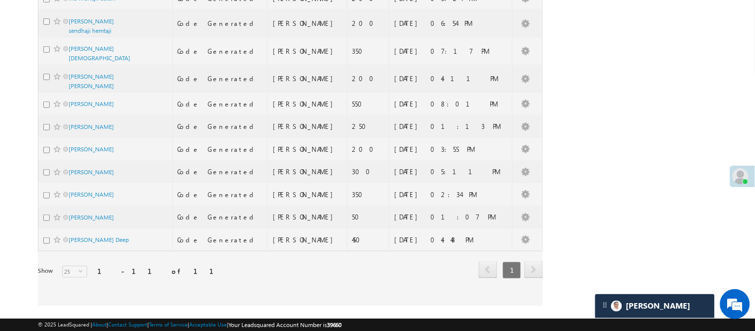
click at [90, 95] on div at bounding box center [290, 93] width 505 height 425
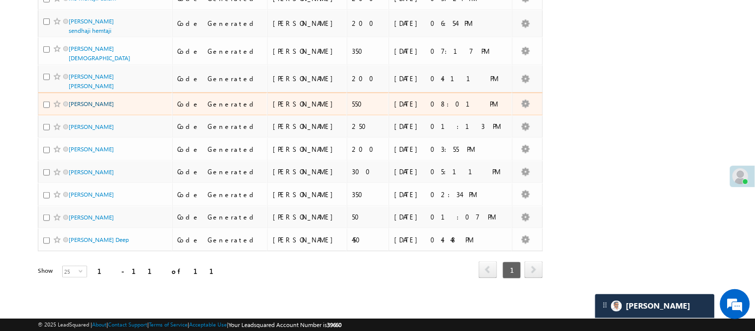
click at [93, 106] on link "[PERSON_NAME]" at bounding box center [91, 103] width 45 height 7
click at [93, 106] on link "Raju Maikan" at bounding box center [91, 103] width 45 height 7
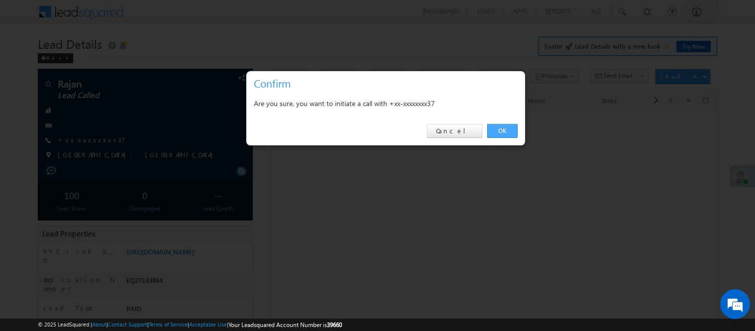
click at [504, 128] on link "OK" at bounding box center [503, 131] width 30 height 14
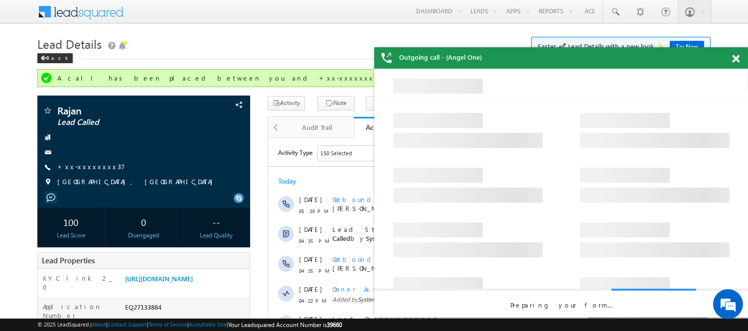
click at [735, 58] on span at bounding box center [735, 59] width 7 height 8
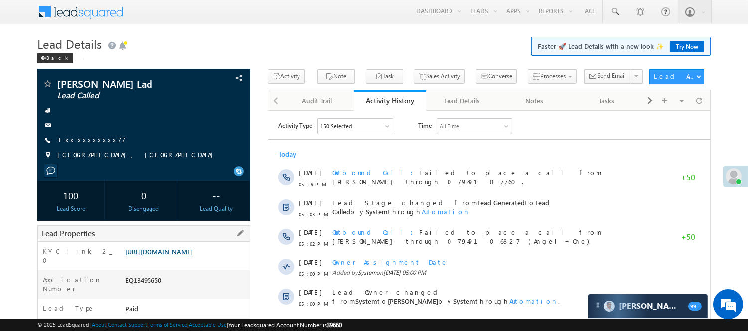
click at [193, 256] on link "https://angelbroking1-pk3em7sa.customui-test.leadsquared.com?leadId=d8d6998c-72…" at bounding box center [159, 252] width 68 height 8
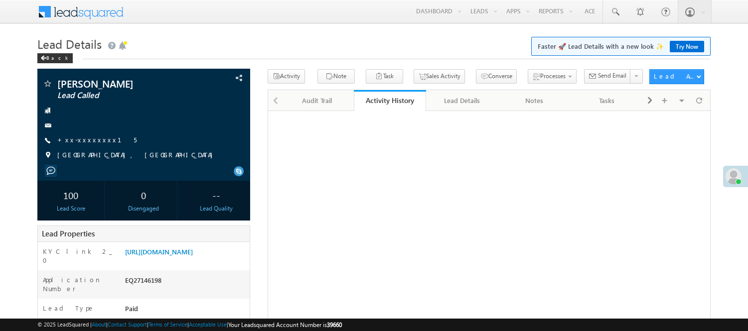
click at [0, 0] on link "Manage Leads" at bounding box center [0, 0] width 0 height 0
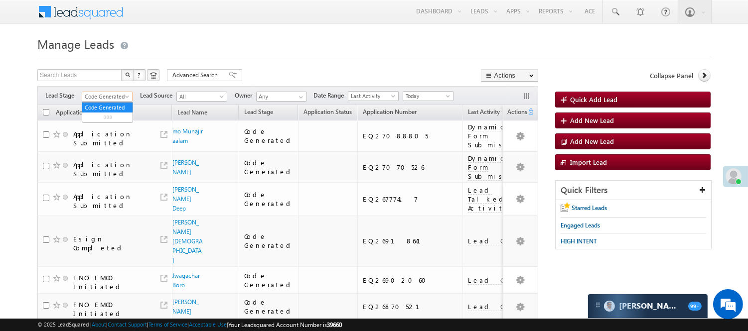
click at [110, 98] on span "Code Generated" at bounding box center [105, 96] width 47 height 9
click at [105, 117] on link "Lead Generated" at bounding box center [107, 117] width 50 height 9
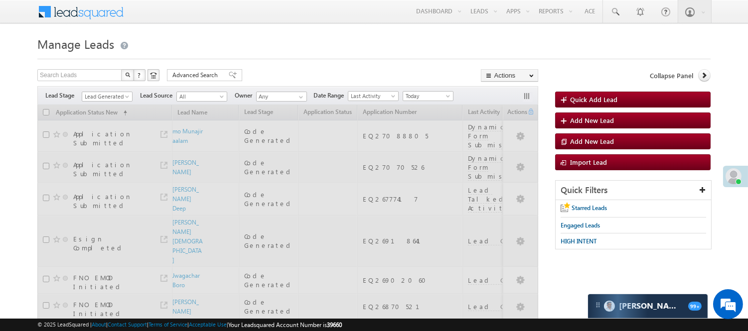
click at [281, 46] on h1 "Manage Leads" at bounding box center [373, 42] width 673 height 19
click at [113, 101] on span "Lead Generated" at bounding box center [105, 96] width 47 height 9
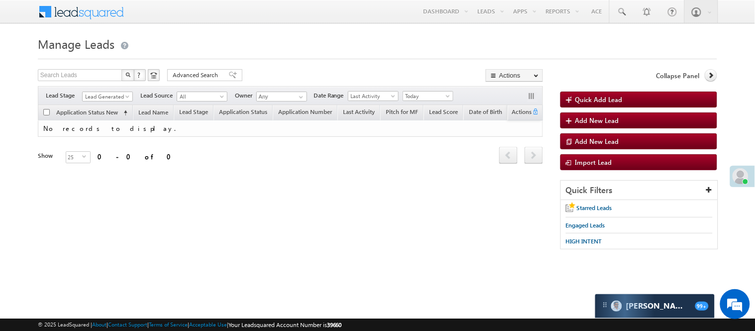
click at [113, 97] on span "Lead Generated" at bounding box center [106, 96] width 47 height 9
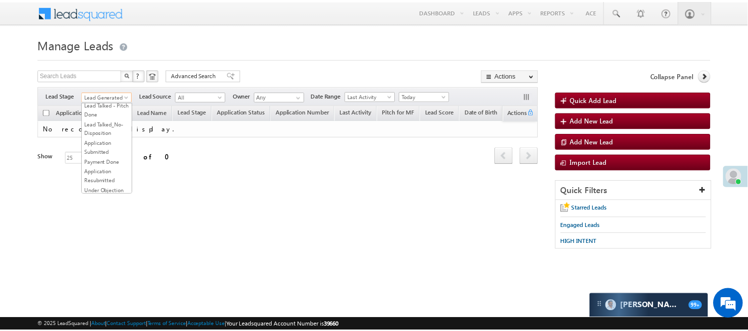
scroll to position [247, 0]
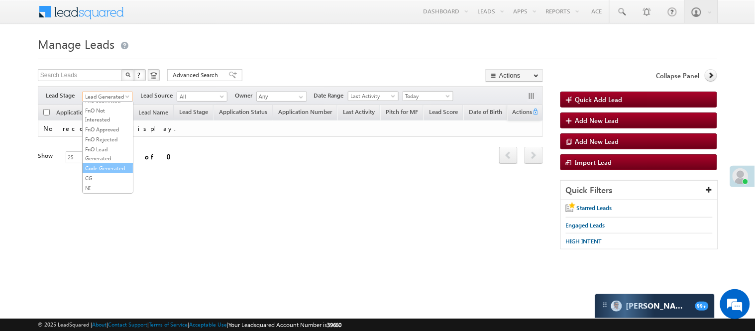
click at [106, 164] on link "Code Generated" at bounding box center [108, 168] width 50 height 9
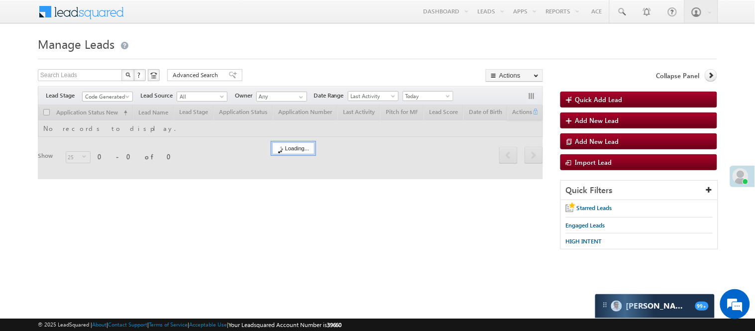
click at [247, 72] on div "Search Leads X ? 0 results found Advanced Search Advanced Search Advanced searc…" at bounding box center [290, 76] width 505 height 14
click at [101, 97] on span "Code Generated" at bounding box center [106, 96] width 47 height 9
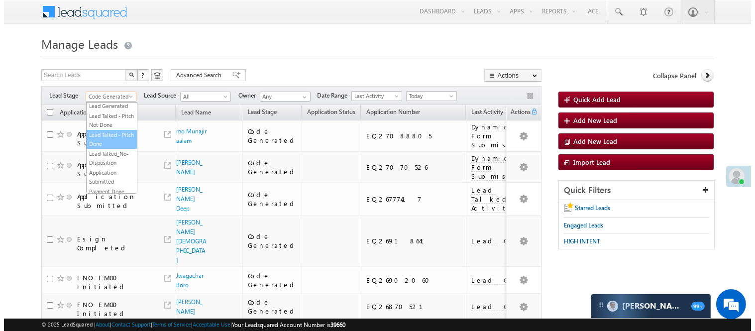
scroll to position [0, 0]
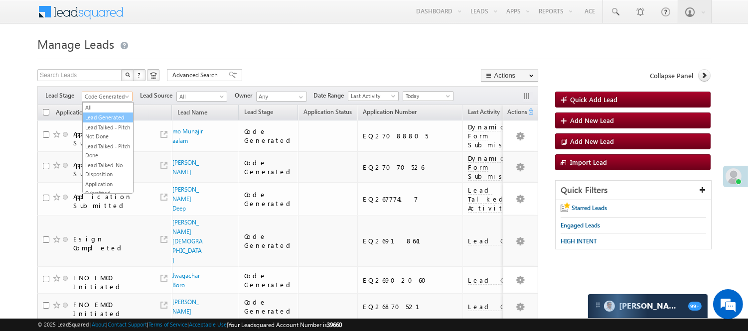
click at [105, 116] on link "Lead Generated" at bounding box center [108, 117] width 50 height 9
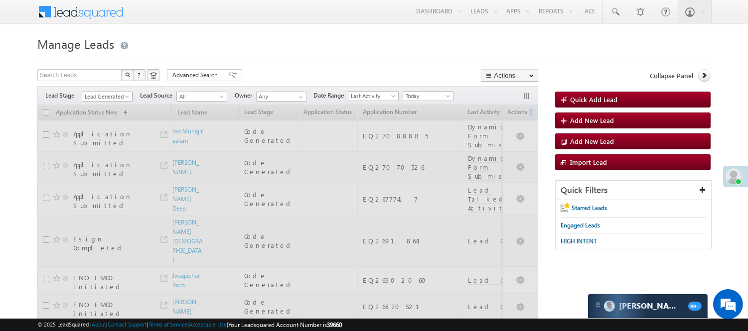
click at [113, 96] on span "Lead Generated" at bounding box center [105, 96] width 47 height 9
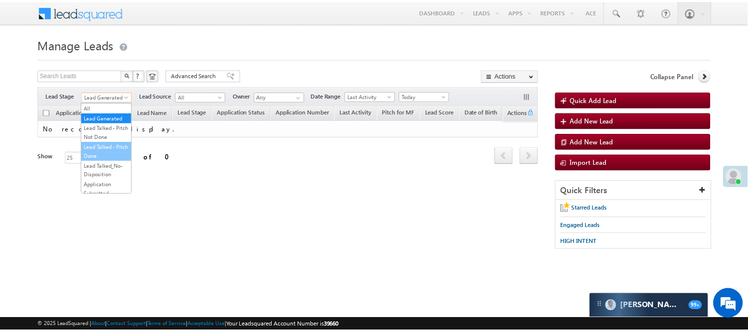
scroll to position [247, 0]
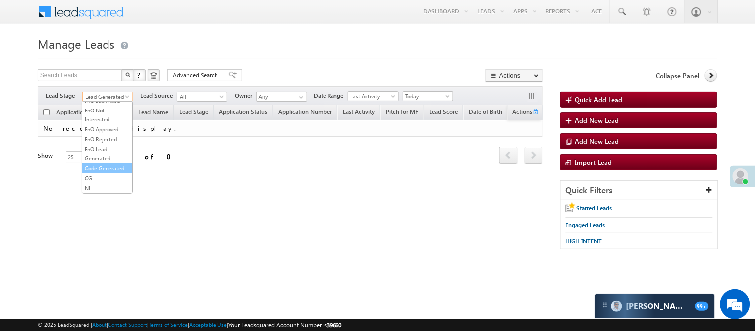
click at [113, 164] on link "Code Generated" at bounding box center [107, 168] width 50 height 9
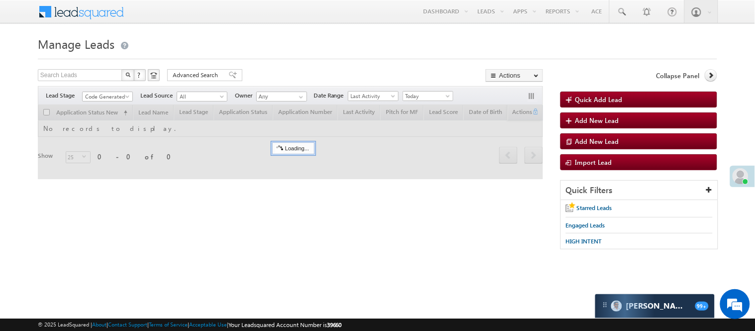
click at [265, 63] on form "Manage Leads Quick Add Lead Search Leads X ? 0 results found Advanced Search Ad…" at bounding box center [378, 146] width 680 height 226
click at [102, 93] on span "Code Generated" at bounding box center [106, 96] width 47 height 9
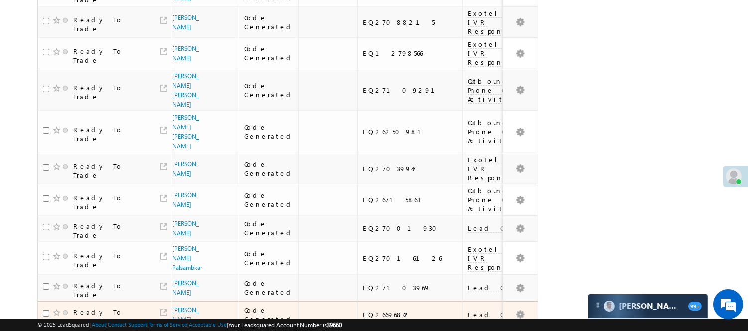
scroll to position [803, 0]
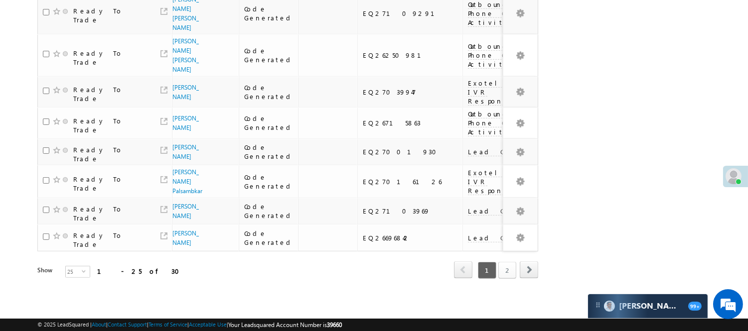
click at [513, 262] on link "2" at bounding box center [507, 270] width 18 height 17
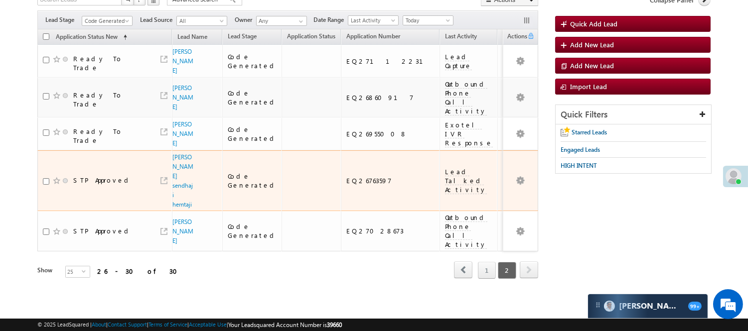
scroll to position [50, 0]
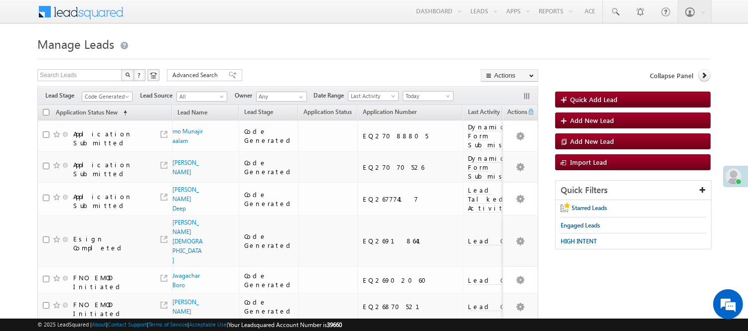
click at [98, 91] on span "Code Generated" at bounding box center [107, 95] width 51 height 8
click at [102, 97] on span "Code Generated" at bounding box center [105, 96] width 47 height 9
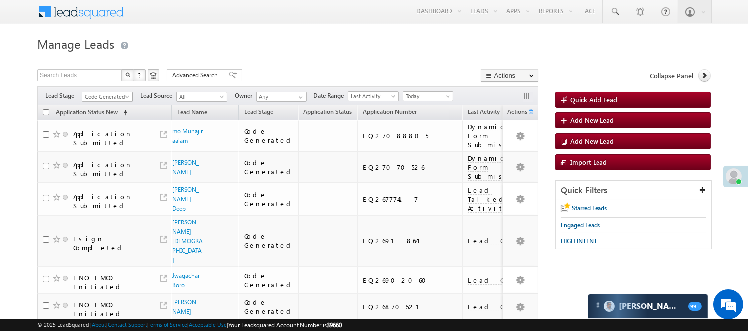
click at [111, 99] on span "Code Generated" at bounding box center [105, 96] width 47 height 9
click at [110, 120] on link "Lead Generated" at bounding box center [107, 117] width 50 height 9
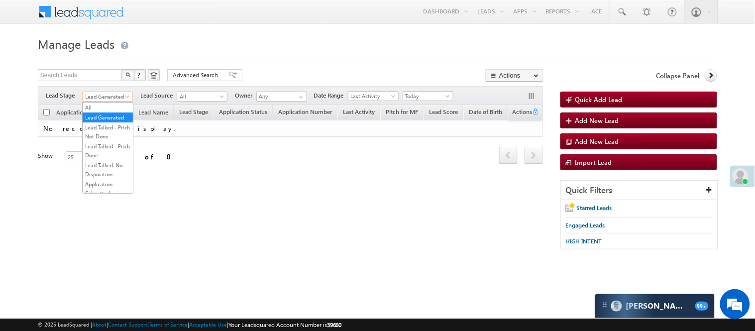
click at [123, 98] on span "Lead Generated" at bounding box center [106, 96] width 47 height 9
click at [110, 141] on link "Lead Talked - Pitch Not Done" at bounding box center [108, 132] width 50 height 18
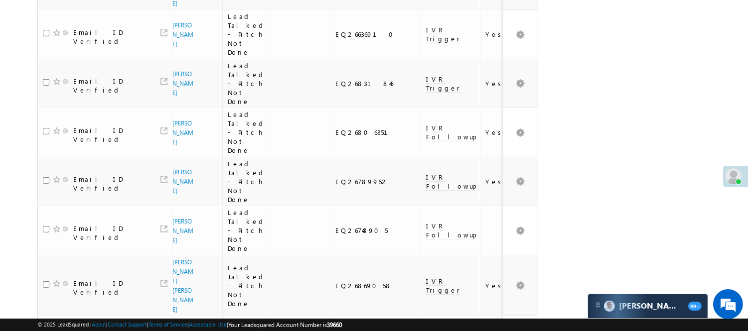
scroll to position [920, 0]
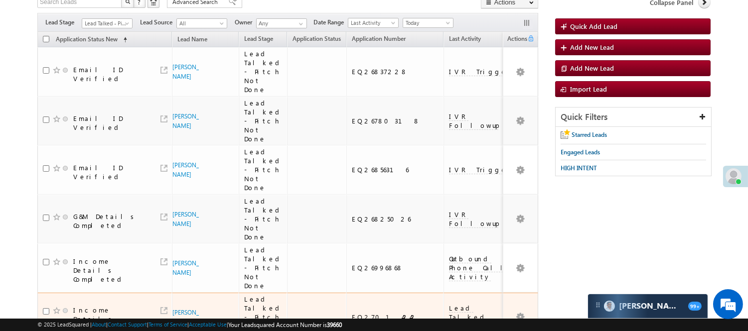
scroll to position [0, 0]
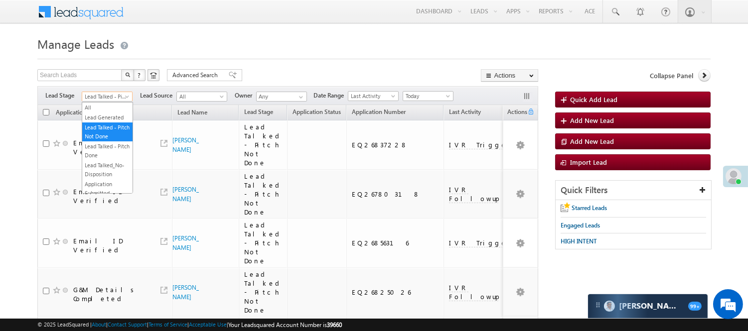
click at [105, 101] on span "Lead Talked - Pitch Not Done" at bounding box center [105, 96] width 47 height 9
click at [106, 121] on link "Lead Generated" at bounding box center [107, 117] width 50 height 9
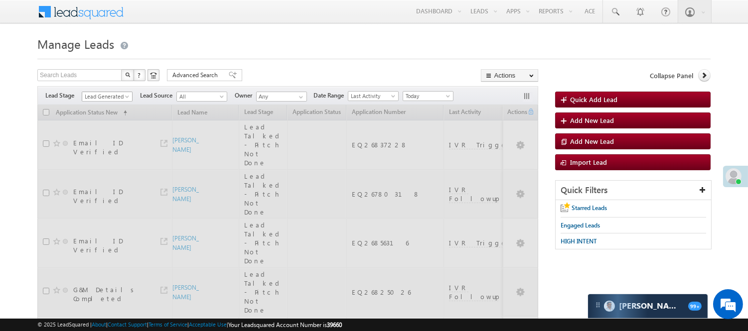
click at [109, 93] on span "Lead Generated" at bounding box center [105, 96] width 47 height 9
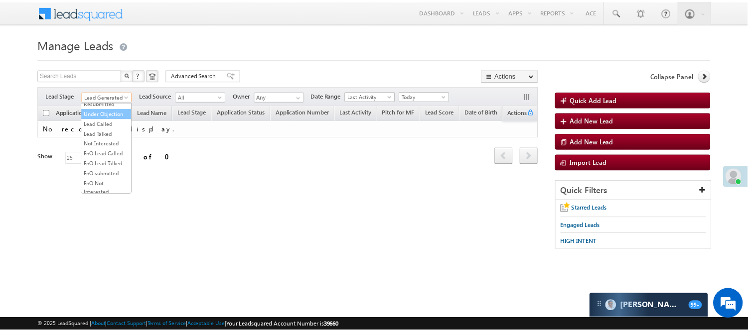
scroll to position [111, 0]
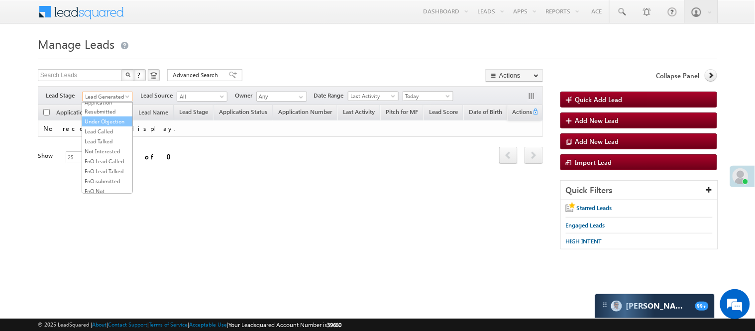
drag, startPoint x: 107, startPoint y: 153, endPoint x: 138, endPoint y: 166, distance: 34.1
click at [134, 165] on body "Menu Nisha Anand Yadav Nisha .Yada v@ang elbro king. com" at bounding box center [377, 141] width 755 height 282
click at [112, 136] on link "Lead Called" at bounding box center [107, 131] width 50 height 9
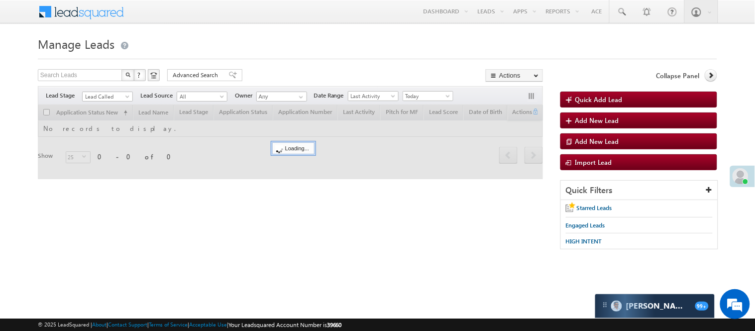
click at [325, 33] on h1 "Manage Leads" at bounding box center [378, 42] width 680 height 19
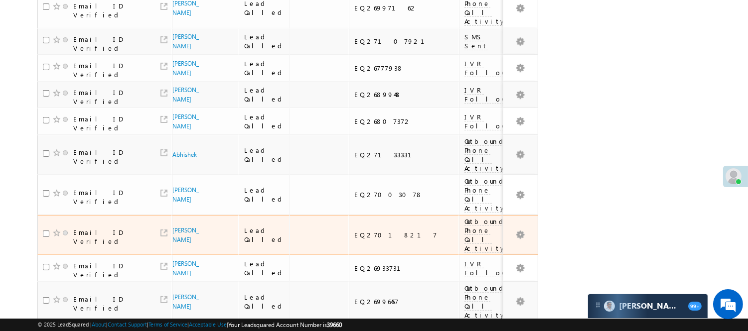
scroll to position [688, 0]
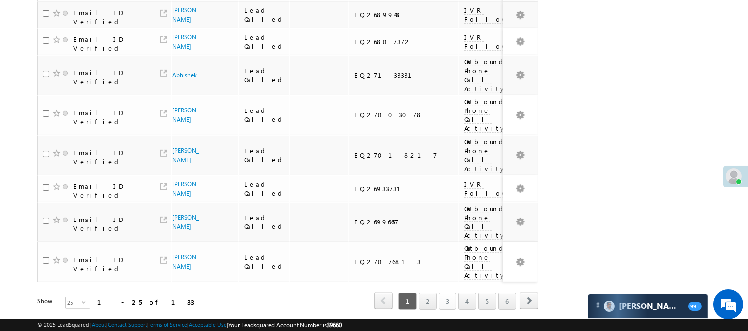
click at [454, 293] on link "3" at bounding box center [447, 301] width 18 height 17
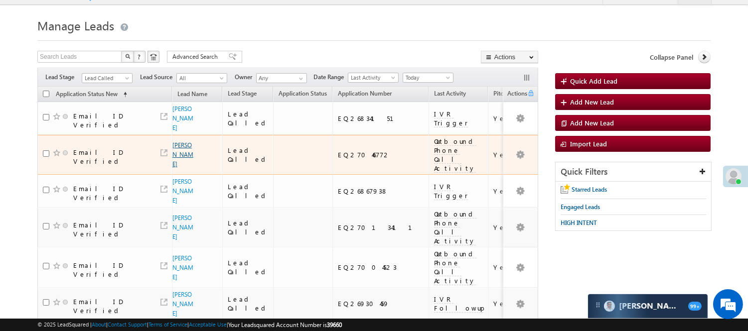
scroll to position [0, 0]
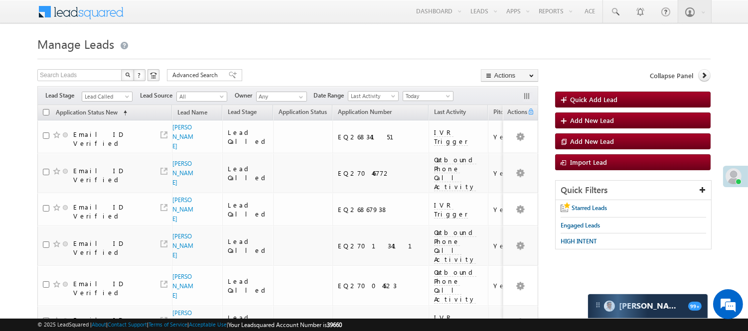
click at [120, 106] on th "Application Status New (sorted ascending)" at bounding box center [104, 112] width 134 height 15
click at [116, 100] on span "Lead Called" at bounding box center [105, 96] width 47 height 9
click at [104, 146] on link "Lead Talked" at bounding box center [107, 141] width 50 height 9
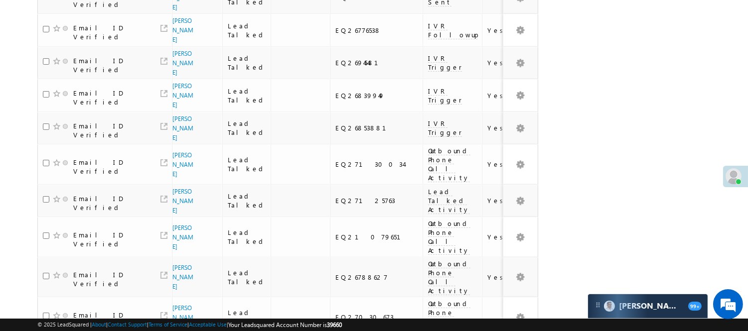
scroll to position [693, 0]
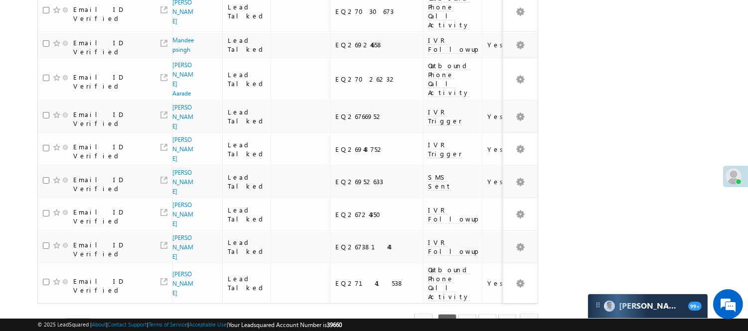
click at [492, 314] on link "3" at bounding box center [487, 322] width 18 height 17
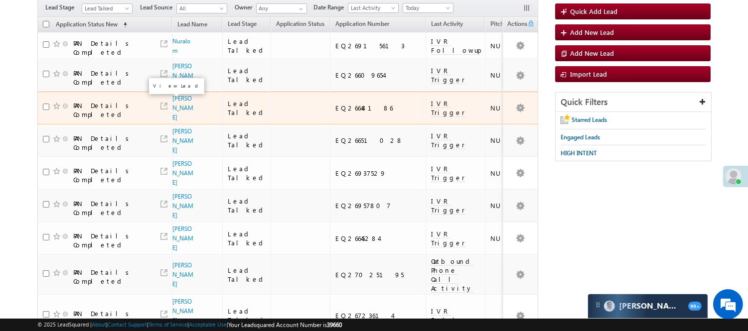
scroll to position [10, 0]
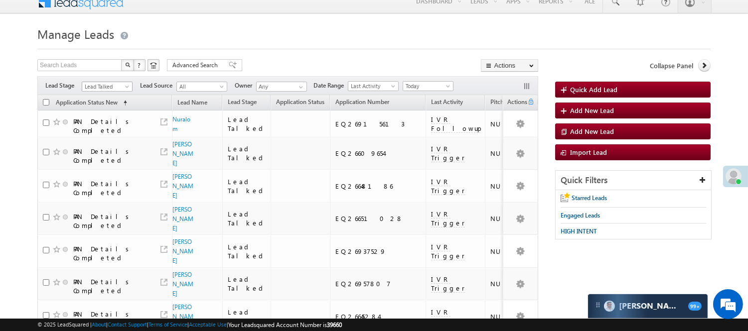
click at [119, 89] on span "Lead Talked" at bounding box center [105, 86] width 47 height 9
click at [98, 106] on link "Lead Generated" at bounding box center [107, 107] width 50 height 9
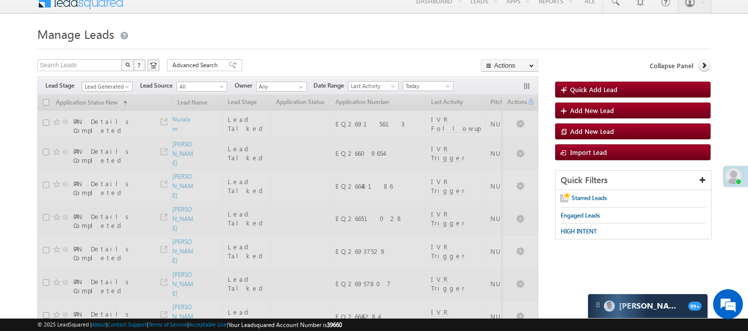
click at [240, 48] on div at bounding box center [373, 46] width 673 height 6
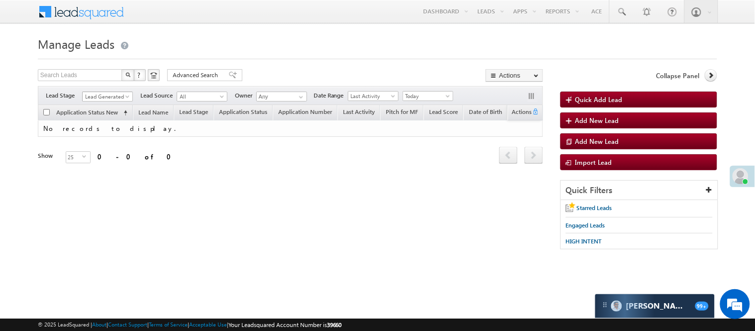
click at [113, 95] on span "Lead Generated" at bounding box center [106, 96] width 47 height 9
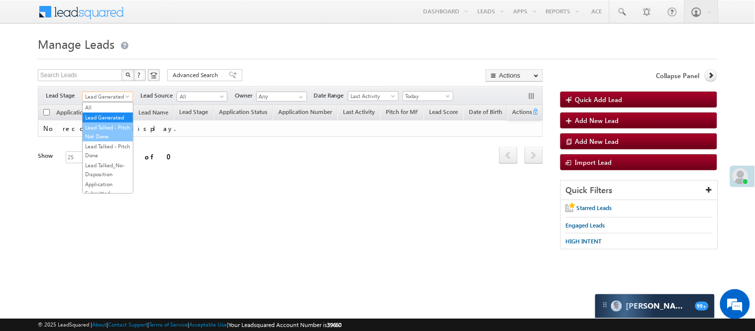
drag, startPoint x: 115, startPoint y: 132, endPoint x: 118, endPoint y: 137, distance: 5.8
click at [118, 137] on link "Lead Talked - Pitch Not Done" at bounding box center [108, 132] width 50 height 18
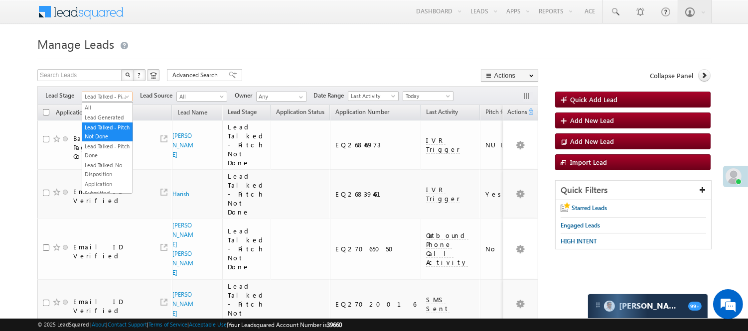
click at [104, 96] on span "Lead Talked - Pitch Not Done" at bounding box center [105, 96] width 47 height 9
click at [101, 122] on link "Lead Generated" at bounding box center [107, 117] width 50 height 9
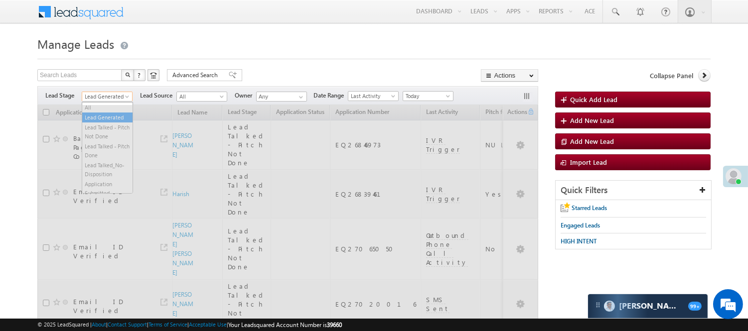
click at [102, 98] on span "Lead Generated" at bounding box center [105, 96] width 47 height 9
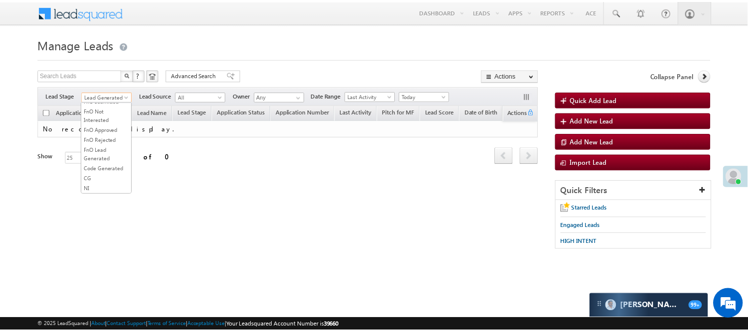
scroll to position [247, 0]
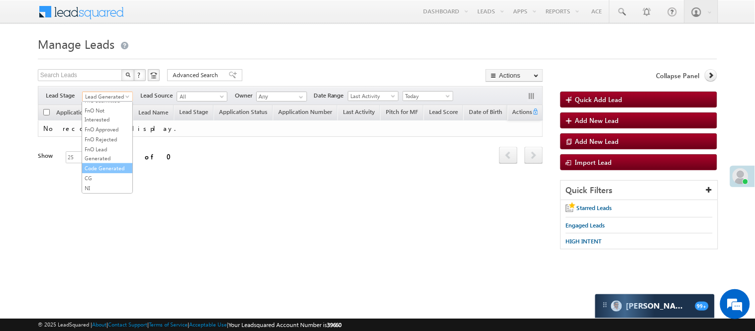
click at [113, 164] on link "Code Generated" at bounding box center [107, 168] width 50 height 9
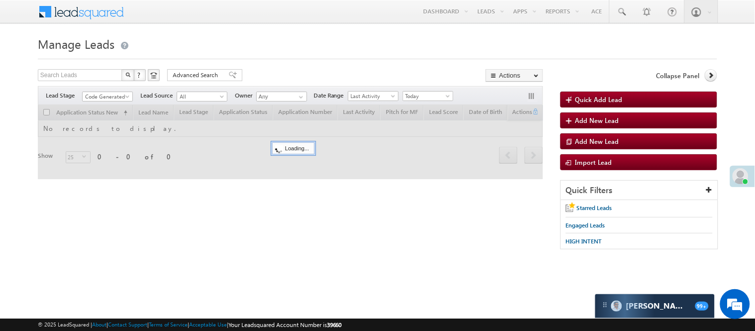
click at [256, 81] on div "Search Leads X ? 0 results found Advanced Search Advanced Search Advanced searc…" at bounding box center [290, 76] width 505 height 14
click at [120, 97] on span "Code Generated" at bounding box center [106, 96] width 47 height 9
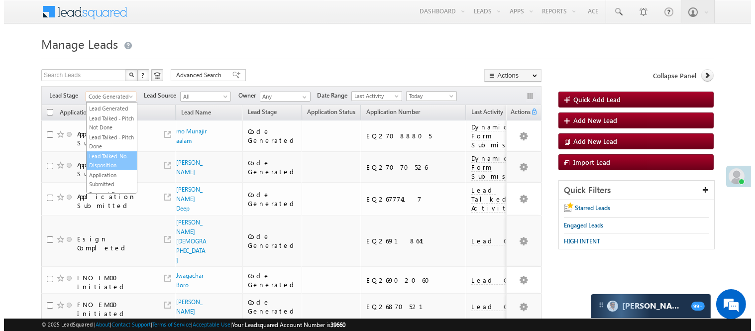
scroll to position [0, 0]
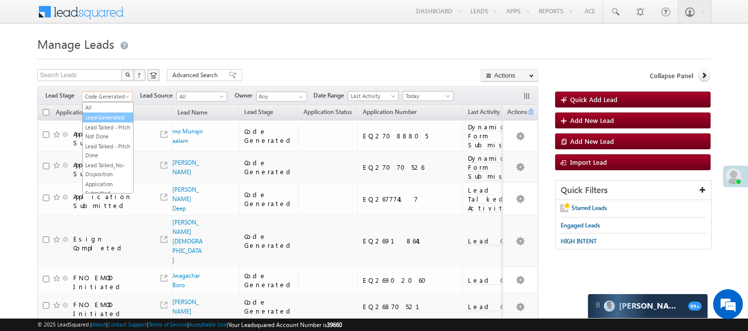
click at [102, 122] on link "Lead Generated" at bounding box center [108, 117] width 50 height 9
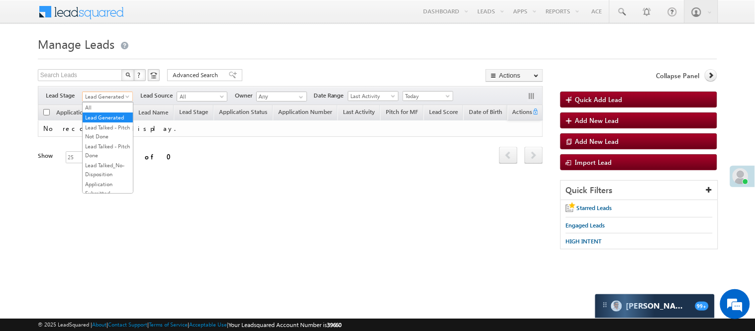
click at [108, 102] on body "Menu Nisha Anand Yadav Nisha .Yada v@ang elbro king. com" at bounding box center [377, 141] width 755 height 282
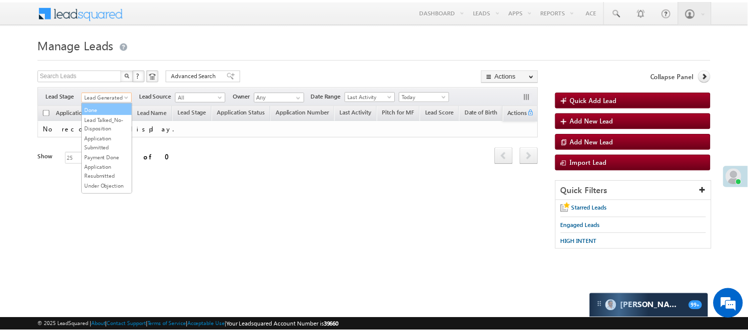
scroll to position [247, 0]
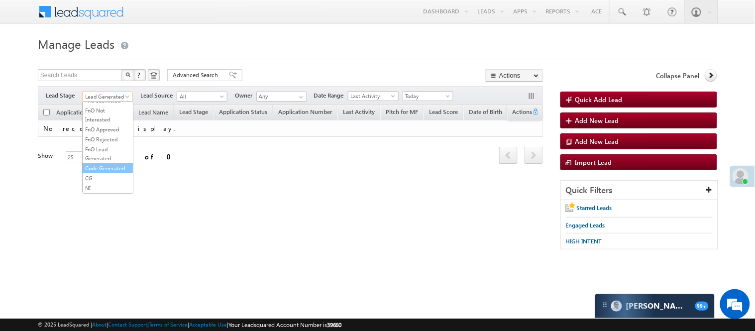
click at [95, 164] on link "Code Generated" at bounding box center [108, 168] width 50 height 9
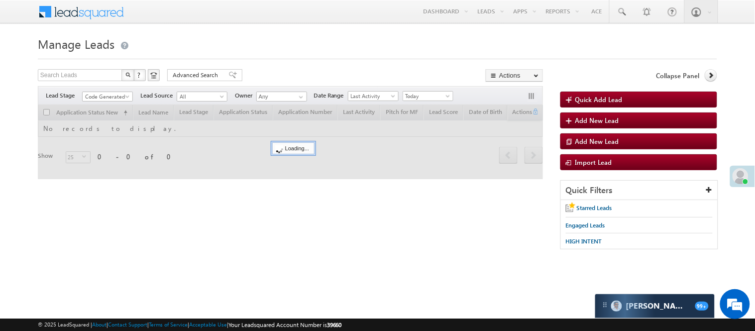
click at [259, 42] on h1 "Manage Leads" at bounding box center [378, 42] width 680 height 19
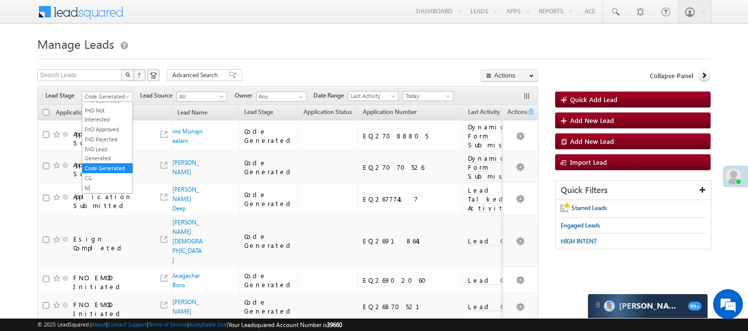
click at [110, 98] on span "Code Generated" at bounding box center [105, 96] width 47 height 9
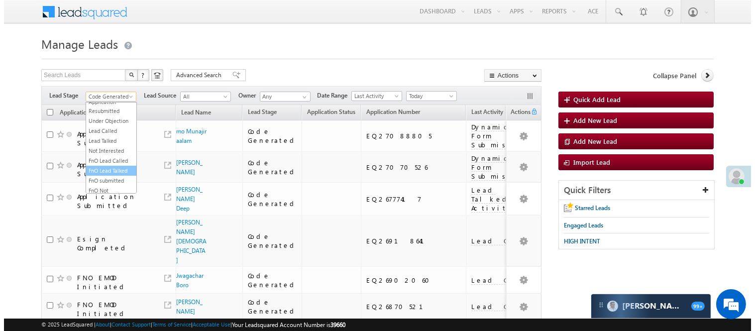
scroll to position [0, 0]
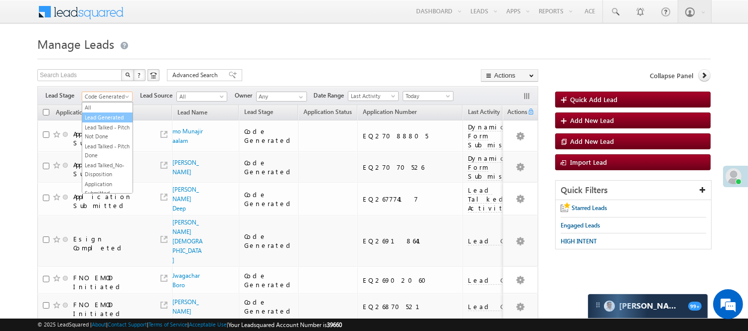
click at [100, 122] on link "Lead Generated" at bounding box center [107, 117] width 50 height 9
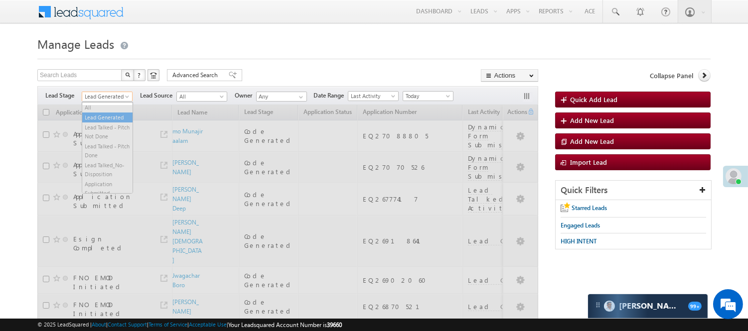
click at [106, 95] on span "Lead Generated" at bounding box center [105, 96] width 47 height 9
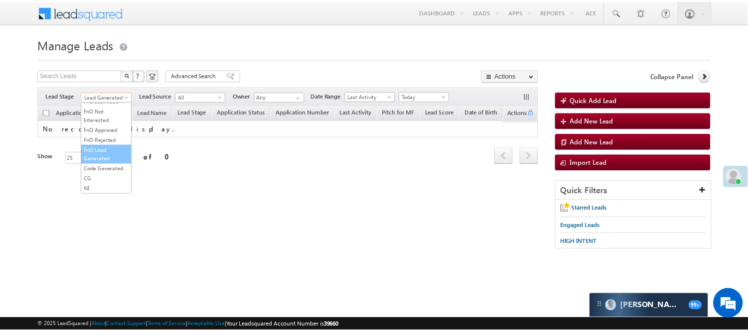
scroll to position [247, 0]
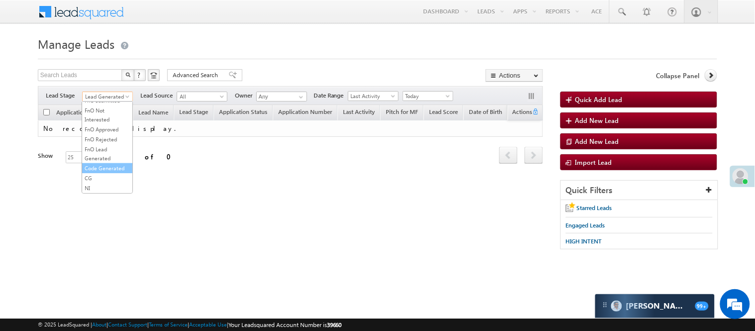
click at [105, 164] on link "Code Generated" at bounding box center [107, 168] width 50 height 9
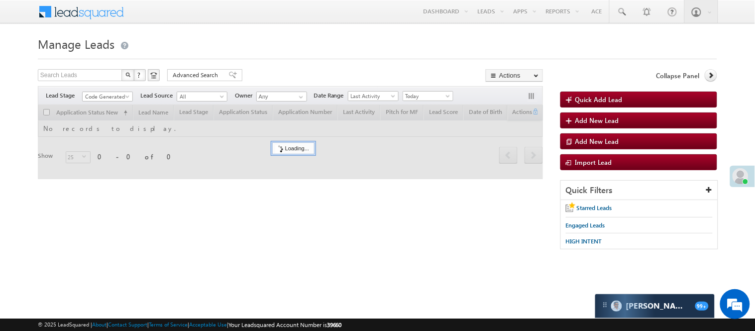
click at [246, 55] on div at bounding box center [378, 56] width 680 height 6
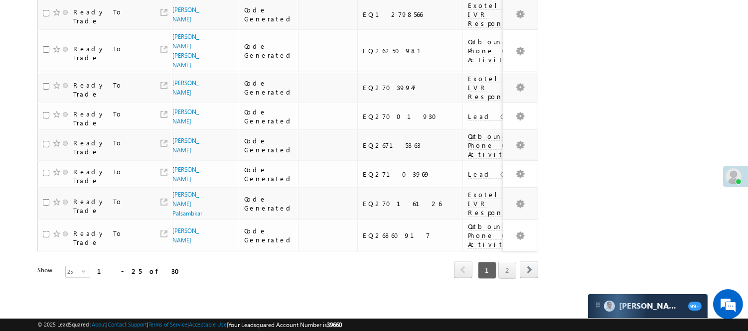
scroll to position [802, 0]
click at [502, 262] on link "2" at bounding box center [507, 270] width 18 height 17
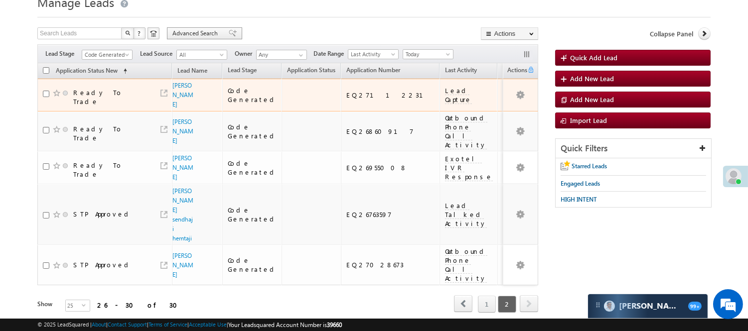
scroll to position [0, 0]
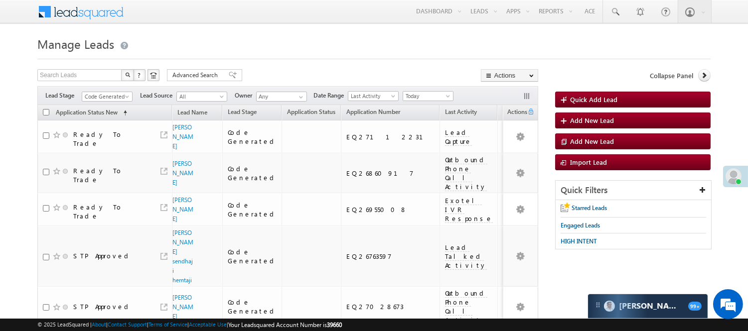
click at [112, 95] on span "Code Generated" at bounding box center [105, 96] width 47 height 9
click at [105, 136] on link "Lead Called" at bounding box center [107, 131] width 50 height 9
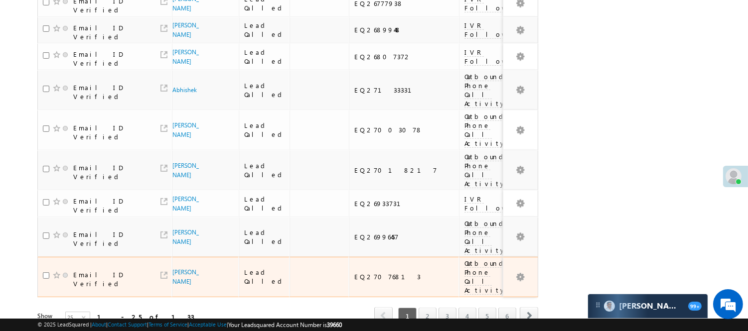
scroll to position [688, 0]
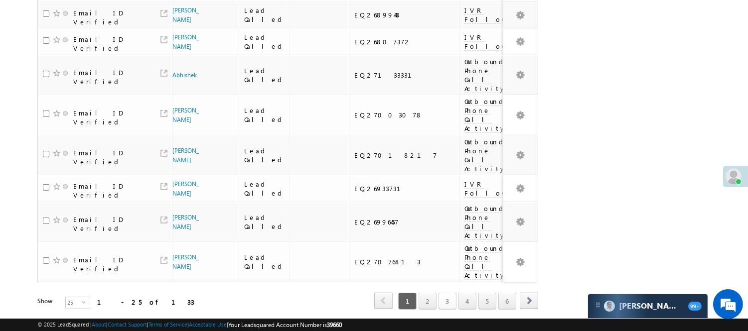
click at [446, 293] on link "3" at bounding box center [447, 301] width 18 height 17
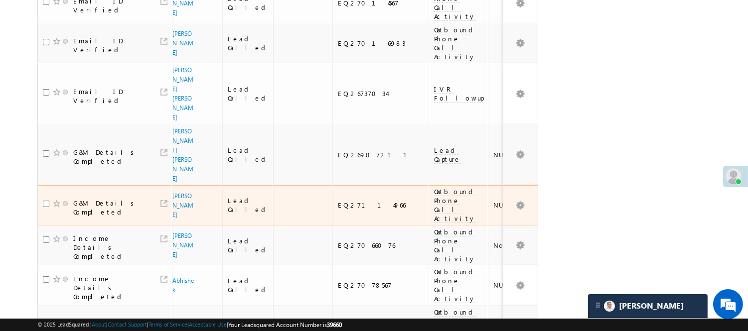
scroll to position [732, 0]
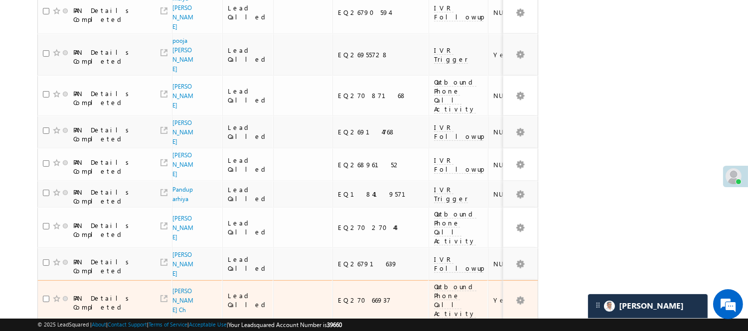
scroll to position [749, 0]
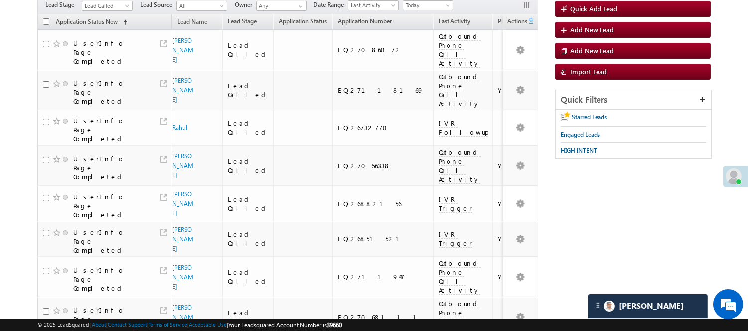
scroll to position [0, 0]
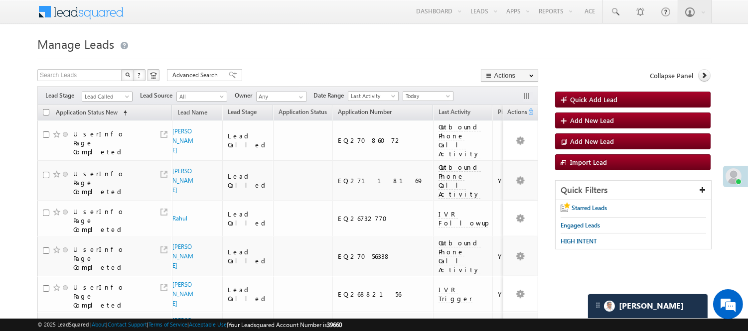
click at [115, 93] on span "Lead Called" at bounding box center [105, 96] width 47 height 9
click at [96, 141] on link "Lead Talked - Pitch Not Done" at bounding box center [107, 132] width 50 height 18
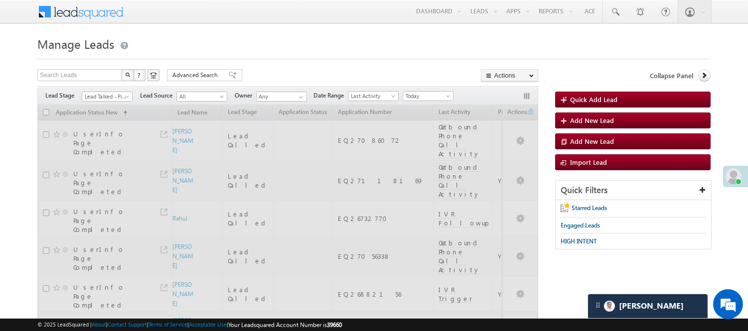
click at [309, 47] on h1 "Manage Leads" at bounding box center [373, 42] width 673 height 19
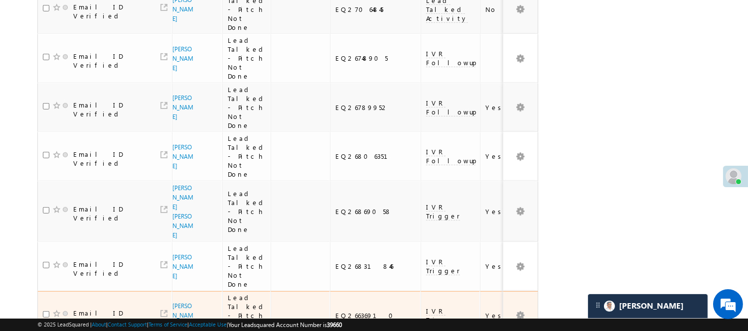
scroll to position [920, 0]
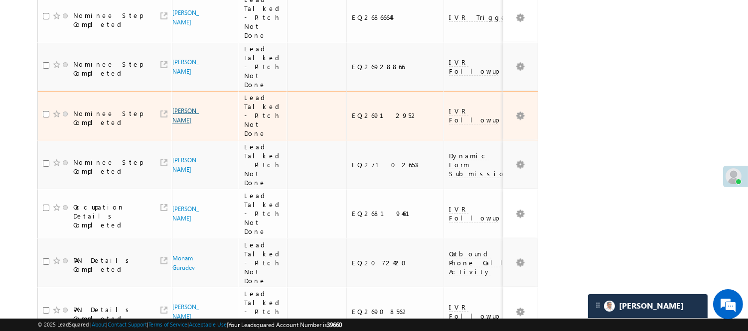
scroll to position [440, 0]
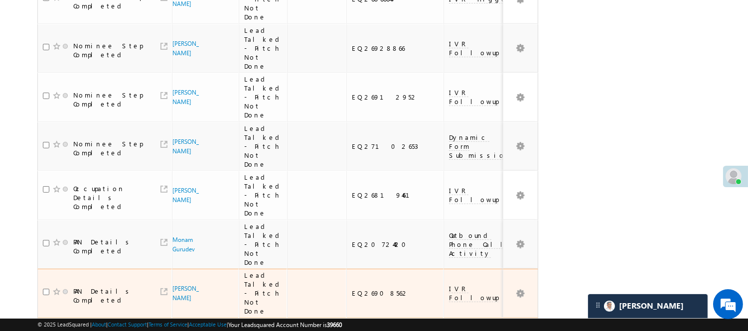
click at [352, 289] on div "EQ26908562" at bounding box center [395, 293] width 87 height 9
copy div "EQ26908562"
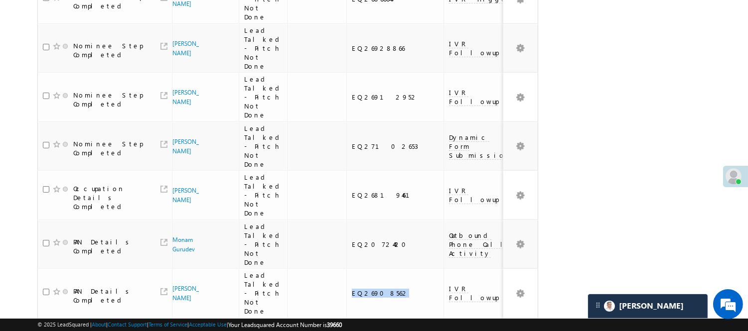
scroll to position [163, 0]
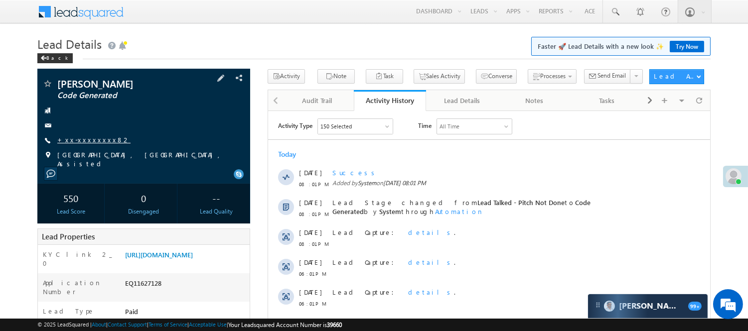
click at [93, 136] on link "+xx-xxxxxxxx82" at bounding box center [93, 139] width 73 height 8
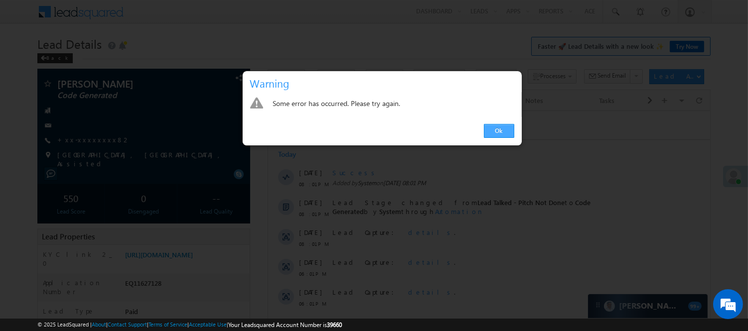
click at [501, 128] on link "Ok" at bounding box center [499, 131] width 30 height 14
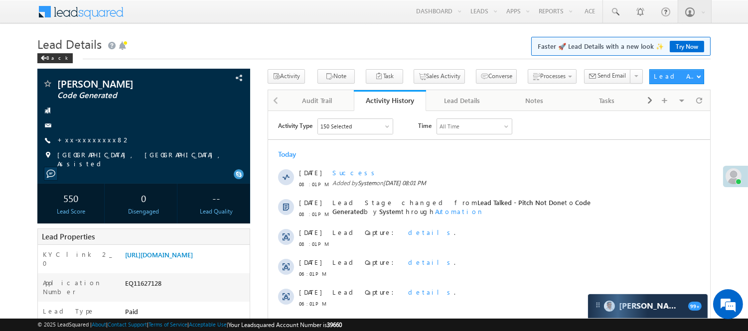
click at [427, 45] on h1 "Lead Details Faster 🚀 Lead Details with a new look ✨ Try Now" at bounding box center [373, 42] width 673 height 19
click at [440, 48] on h1 "Lead Details Faster 🚀 Lead Details with a new look ✨ Try Now" at bounding box center [373, 42] width 673 height 19
click at [95, 141] on link "+xx-xxxxxxxx82" at bounding box center [93, 139] width 73 height 8
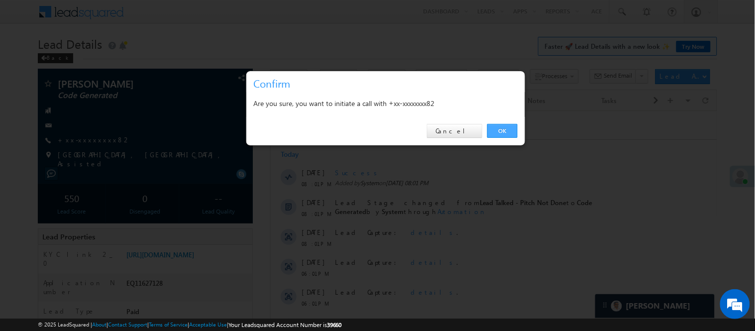
click at [496, 127] on link "OK" at bounding box center [503, 131] width 30 height 14
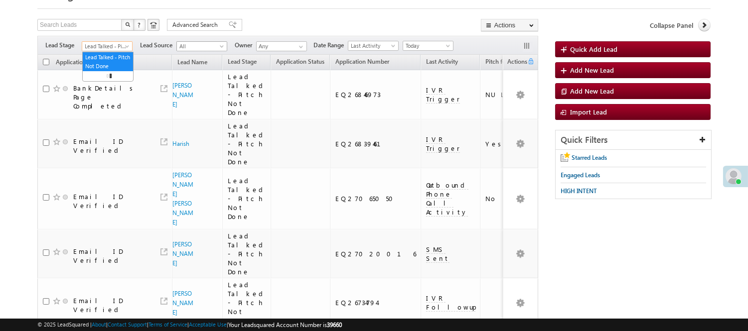
click at [201, 43] on span "All" at bounding box center [200, 46] width 47 height 9
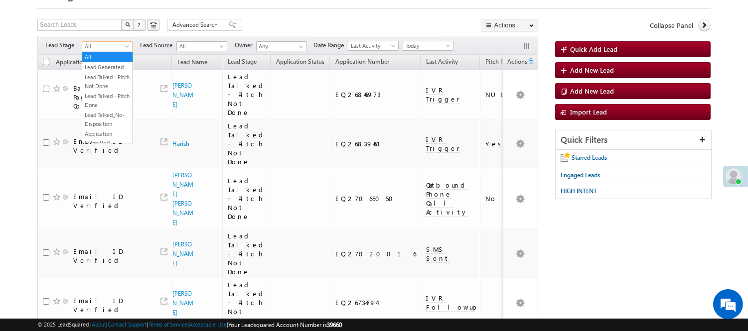
scroll to position [50, 0]
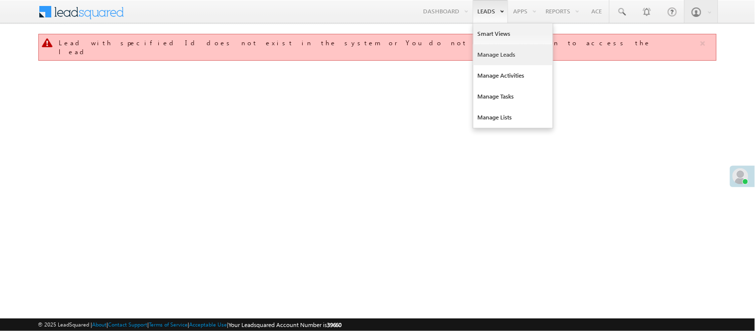
click at [487, 58] on link "Manage Leads" at bounding box center [514, 54] width 80 height 21
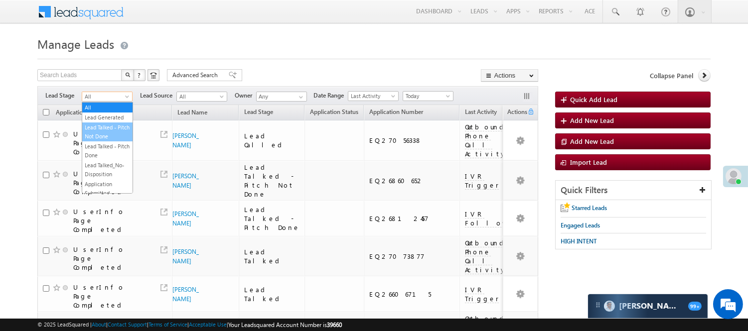
scroll to position [247, 0]
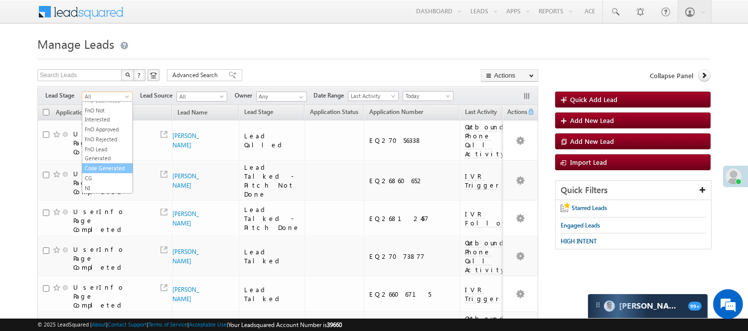
click at [105, 168] on link "Code Generated" at bounding box center [107, 168] width 50 height 9
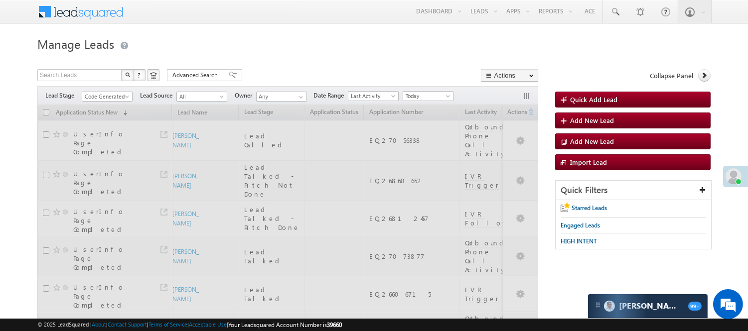
click at [227, 37] on h1 "Manage Leads" at bounding box center [373, 42] width 673 height 19
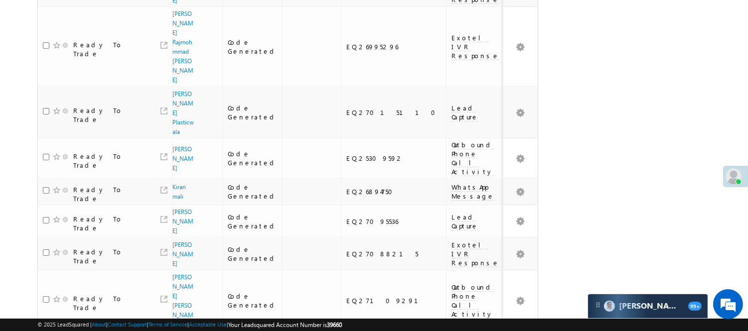
scroll to position [813, 0]
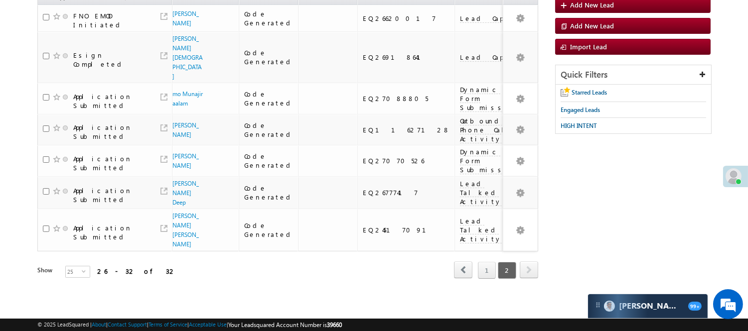
scroll to position [33, 0]
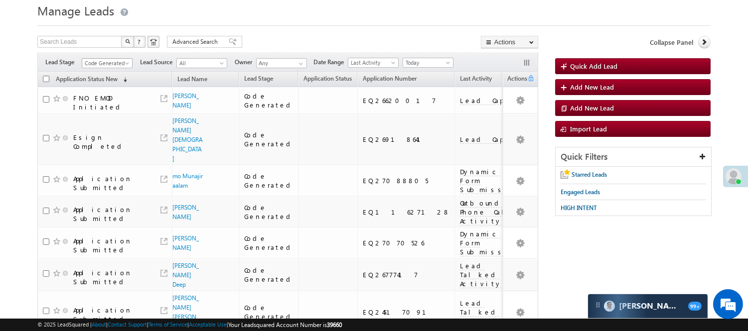
click at [98, 60] on span "Code Generated" at bounding box center [105, 63] width 47 height 9
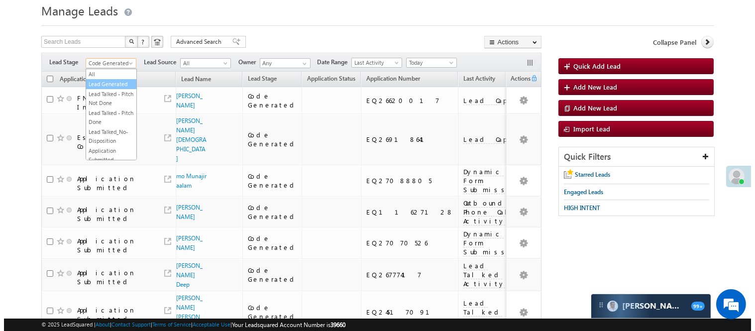
scroll to position [0, 0]
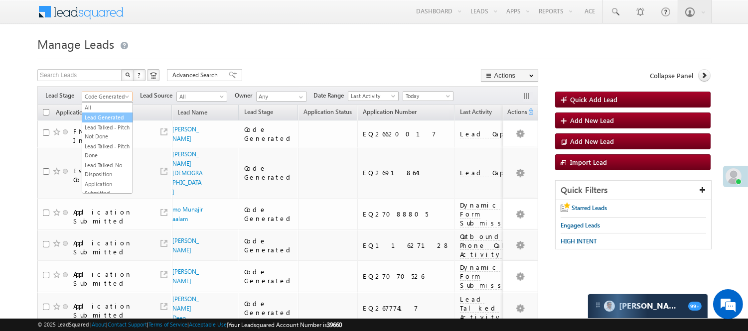
click at [105, 121] on link "Lead Generated" at bounding box center [107, 117] width 50 height 9
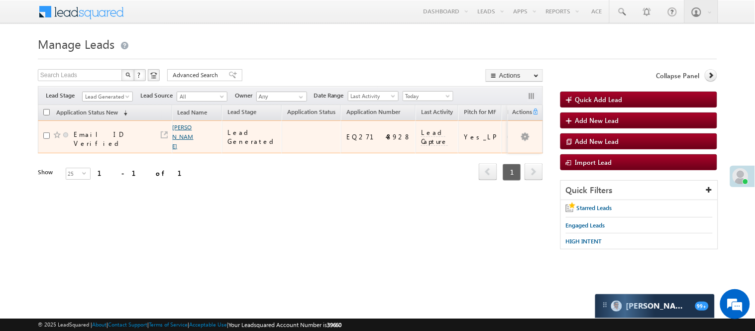
click at [179, 133] on link "Joyel Murmu" at bounding box center [183, 137] width 21 height 26
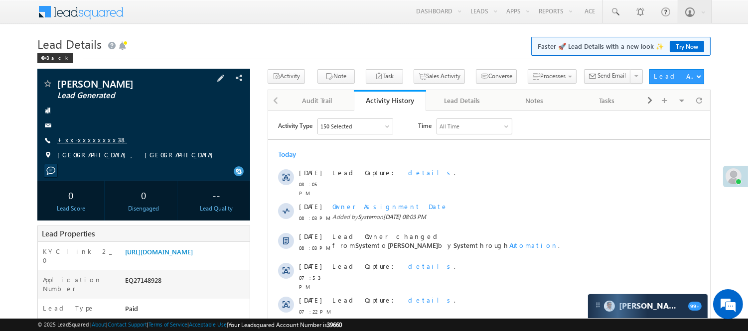
click at [70, 138] on link "+xx-xxxxxxxx38" at bounding box center [92, 139] width 70 height 8
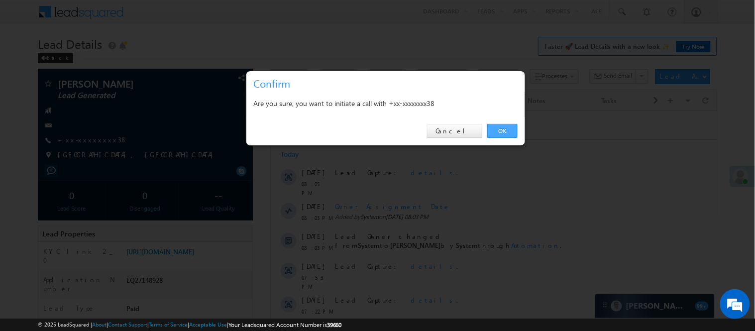
drag, startPoint x: 505, startPoint y: 127, endPoint x: 237, endPoint y: 16, distance: 290.5
click at [505, 127] on link "OK" at bounding box center [503, 131] width 30 height 14
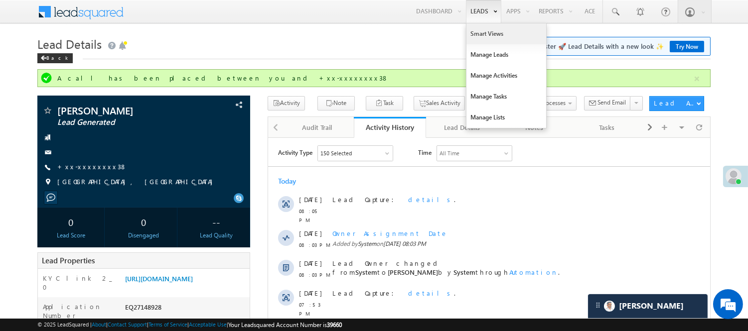
click at [472, 33] on link "Smart Views" at bounding box center [506, 33] width 80 height 21
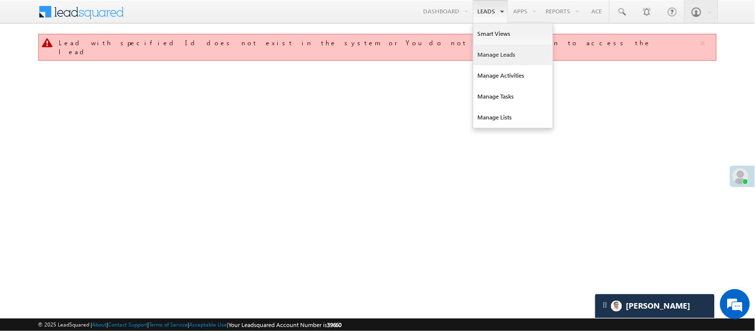
click at [492, 52] on link "Manage Leads" at bounding box center [514, 54] width 80 height 21
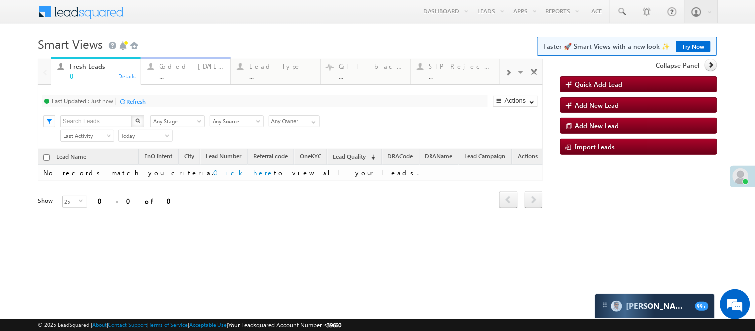
click at [178, 74] on div "..." at bounding box center [192, 75] width 65 height 7
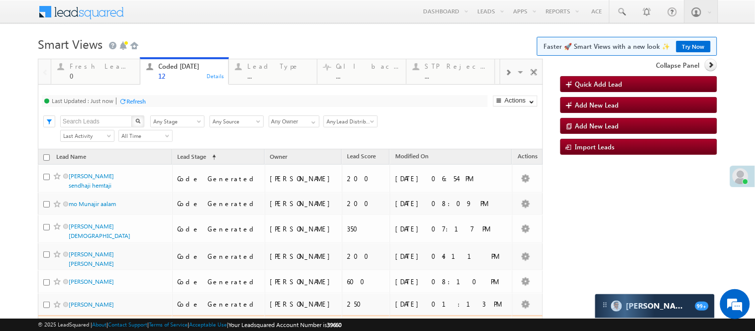
scroll to position [227, 0]
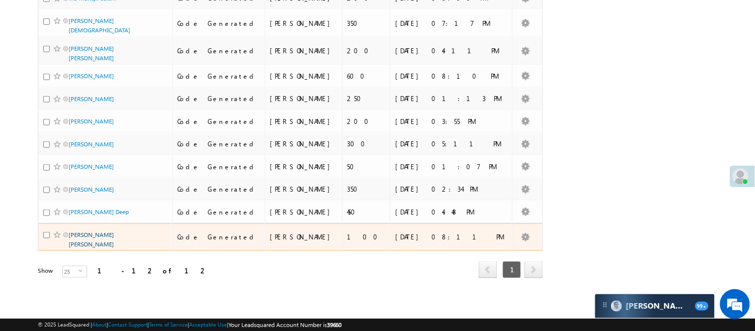
click at [102, 236] on link "[PERSON_NAME] [PERSON_NAME]" at bounding box center [91, 239] width 45 height 17
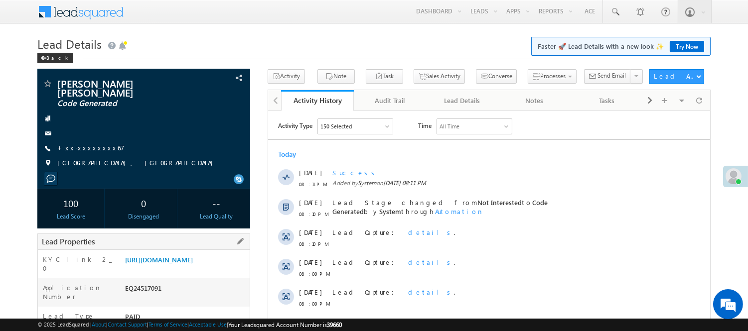
click at [149, 292] on div "EQ24517091" at bounding box center [186, 290] width 127 height 14
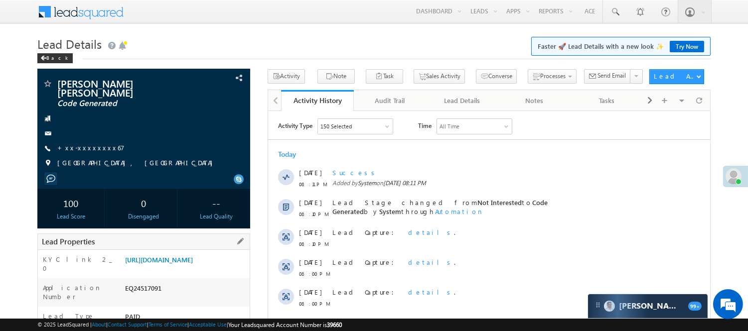
click at [148, 292] on div "EQ24517091" at bounding box center [186, 290] width 127 height 14
click at [148, 293] on div "EQ24517091" at bounding box center [186, 290] width 127 height 14
copy div "EQ24517091"
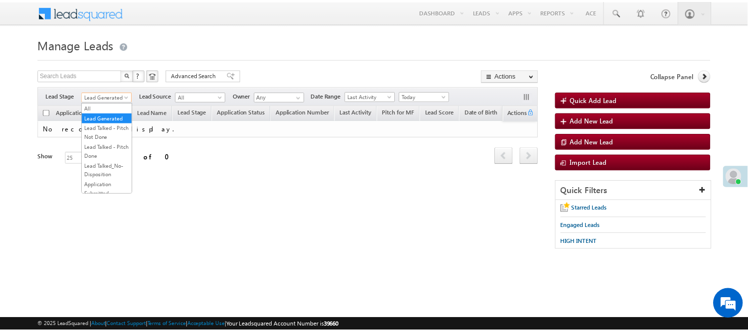
scroll to position [247, 0]
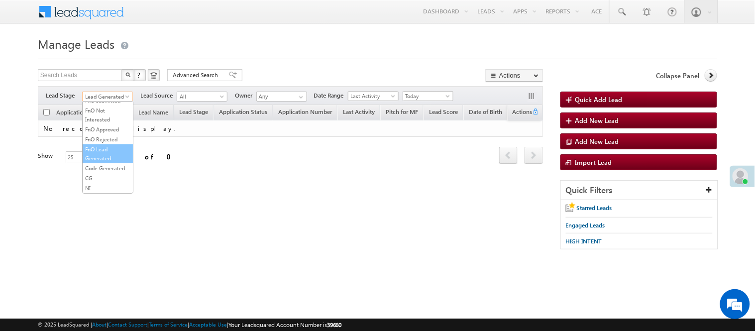
click at [99, 163] on li "Code Generated" at bounding box center [108, 168] width 50 height 10
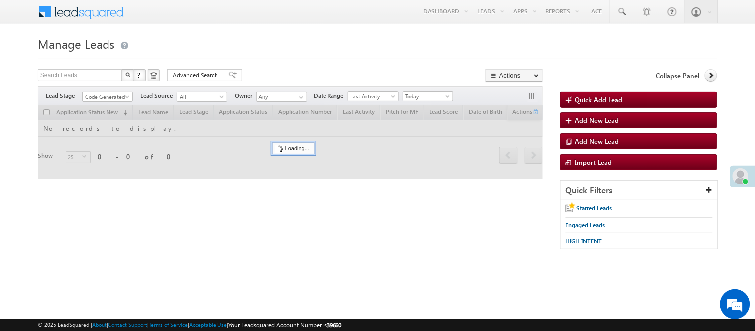
click at [289, 43] on h1 "Manage Leads" at bounding box center [378, 42] width 680 height 19
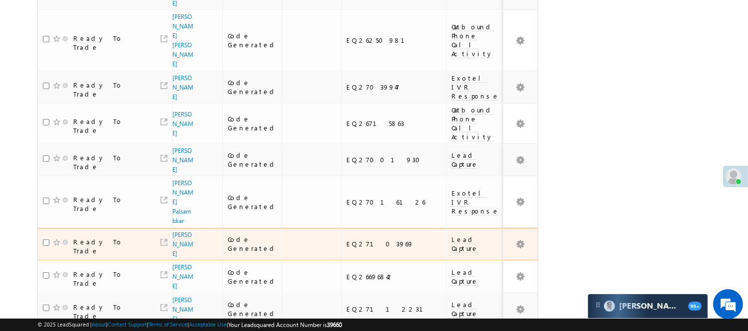
scroll to position [813, 0]
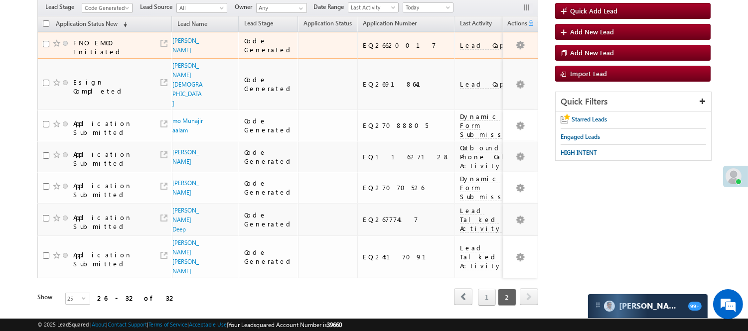
scroll to position [0, 0]
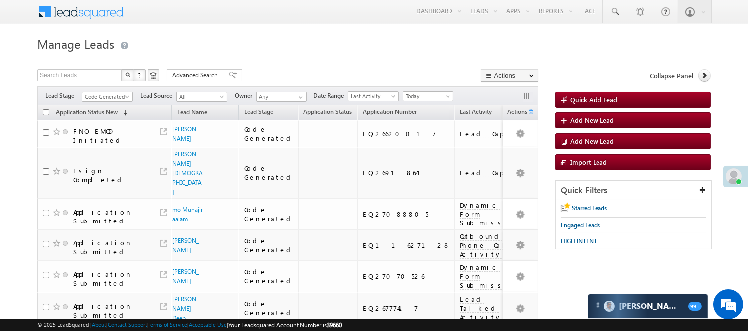
click at [326, 43] on h1 "Manage Leads" at bounding box center [373, 42] width 673 height 19
click at [613, 14] on span at bounding box center [615, 12] width 10 height 10
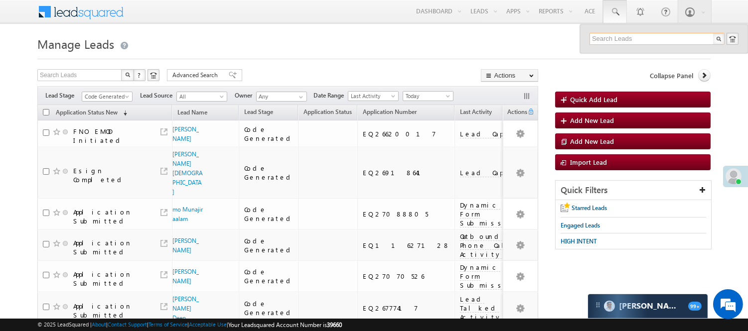
click at [633, 38] on input "text" at bounding box center [656, 39] width 135 height 12
drag, startPoint x: 628, startPoint y: 39, endPoint x: 569, endPoint y: 46, distance: 59.2
click at [569, 46] on body "Menu [PERSON_NAME] [PERSON_NAME] .Yada v@ang elbro king. com" at bounding box center [374, 211] width 748 height 422
type input "7249708595"
click at [638, 37] on input "7249708595" at bounding box center [656, 39] width 135 height 12
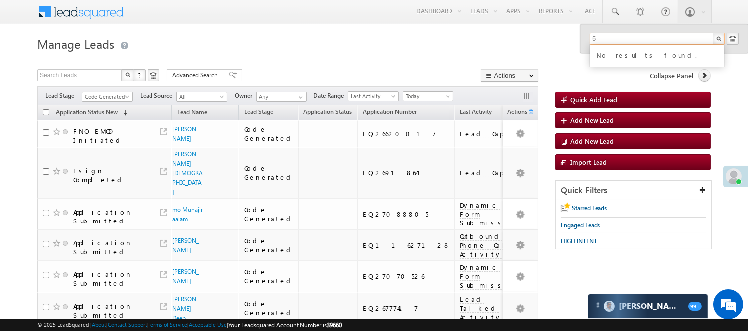
drag, startPoint x: 594, startPoint y: 37, endPoint x: 574, endPoint y: 38, distance: 20.0
click at [574, 38] on body "Menu [PERSON_NAME] [PERSON_NAME] .Yada v@ang elbro king. com" at bounding box center [374, 211] width 748 height 422
type input "7249708595"
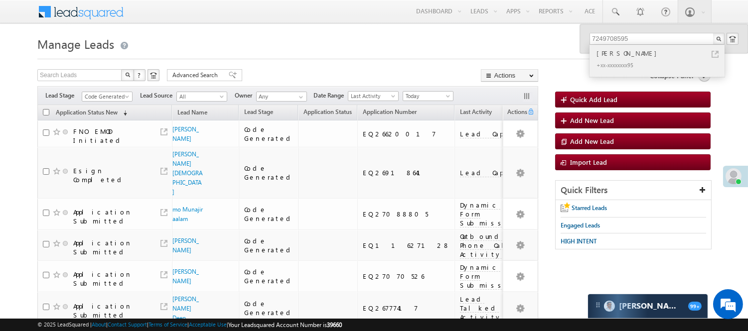
click at [625, 56] on div "[PERSON_NAME]" at bounding box center [660, 53] width 133 height 11
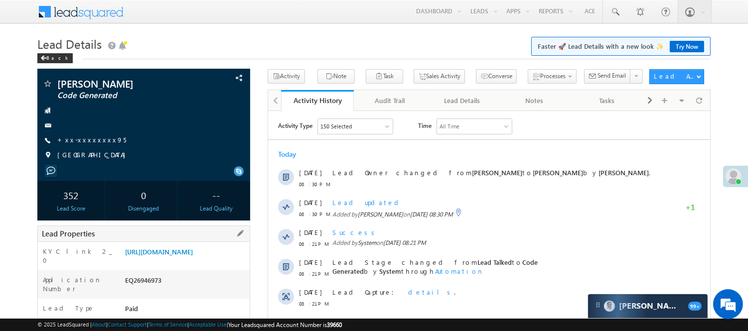
click at [145, 285] on div "EQ26946973" at bounding box center [186, 282] width 127 height 14
copy div "EQ26946973"
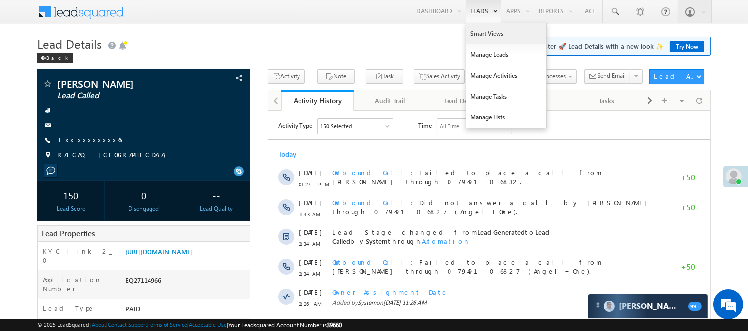
click at [485, 38] on link "Smart Views" at bounding box center [506, 33] width 80 height 21
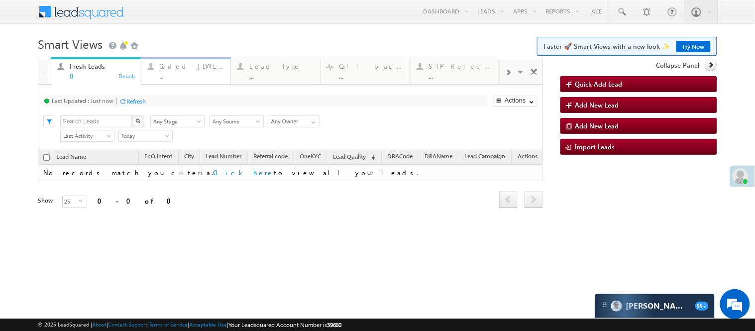
click at [181, 72] on div "..." at bounding box center [192, 75] width 65 height 7
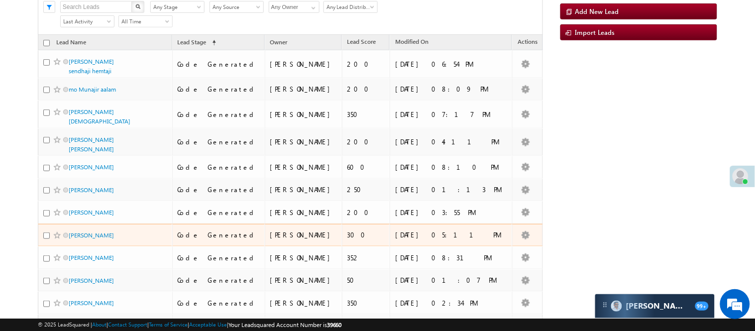
scroll to position [250, 0]
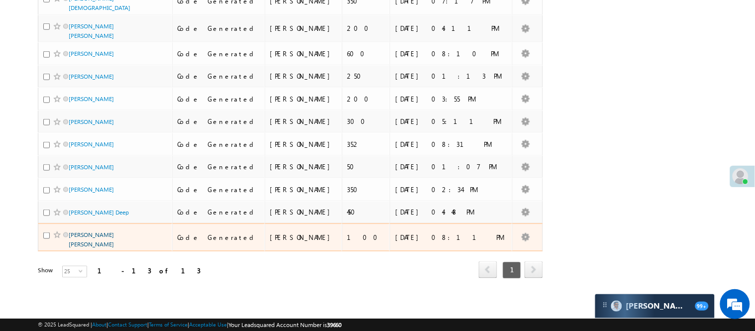
click at [82, 234] on link "[PERSON_NAME] [PERSON_NAME]" at bounding box center [91, 239] width 45 height 17
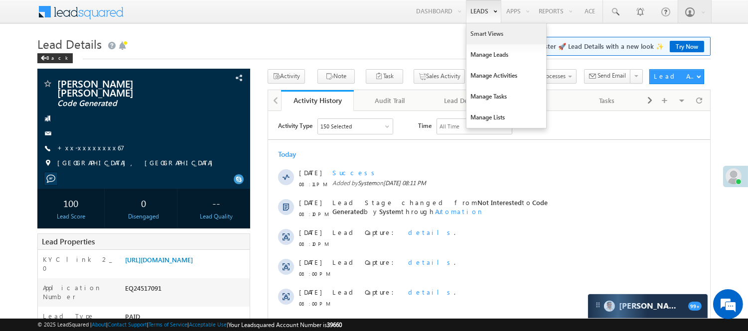
click at [485, 32] on link "Smart Views" at bounding box center [506, 33] width 80 height 21
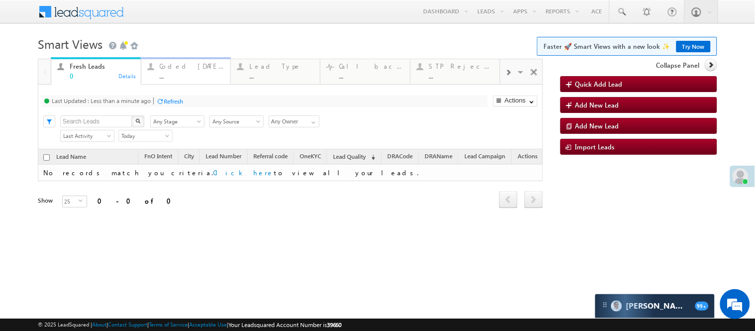
click at [197, 80] on link "Coded [DATE] ... Details" at bounding box center [186, 70] width 90 height 27
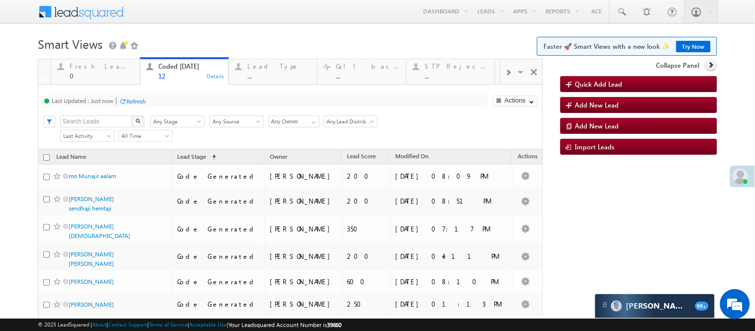
click at [213, 38] on h1 "Smart Views Getting Started Faster 🚀 Smart Views with a new look ✨ Try Now" at bounding box center [378, 42] width 680 height 19
click at [231, 28] on body "Menu Nisha Anand Yadav Nisha .Yada v@ang elbro king. com" at bounding box center [377, 256] width 755 height 512
click at [205, 27] on body "Menu Nisha Anand Yadav Nisha .Yada v@ang elbro king. com" at bounding box center [377, 256] width 755 height 512
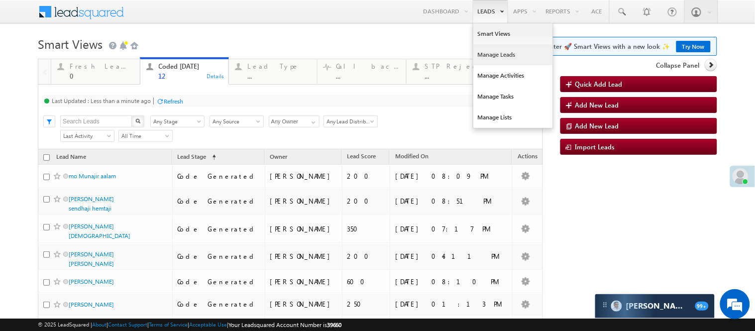
click at [485, 56] on link "Manage Leads" at bounding box center [514, 54] width 80 height 21
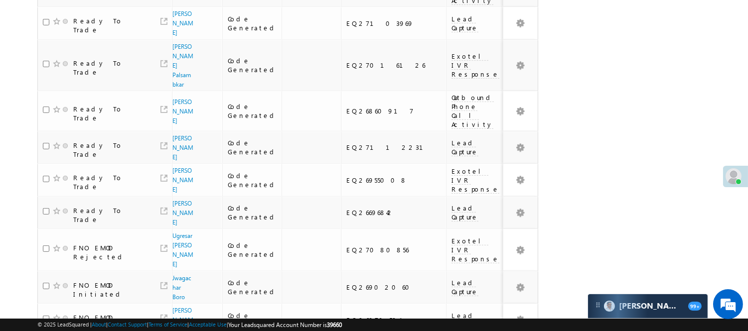
scroll to position [813, 0]
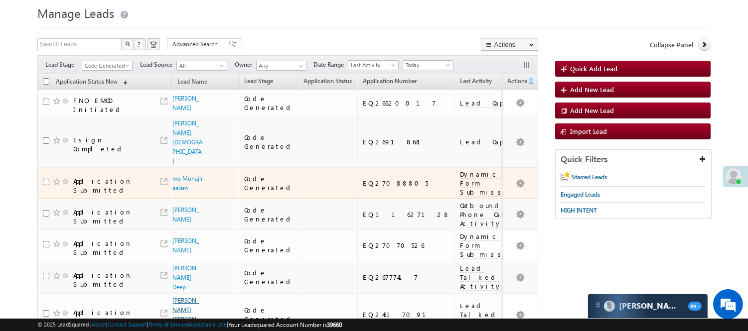
scroll to position [0, 0]
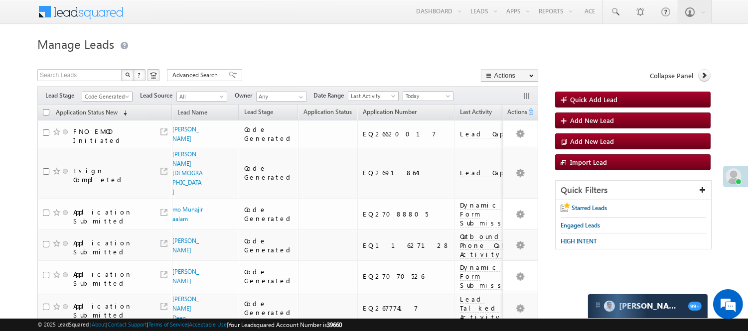
click at [112, 96] on span "Code Generated" at bounding box center [105, 96] width 47 height 9
click at [115, 128] on ul "All Lead Generated Lead Talked - Pitch Not Done Lead Talked - Pitch Done Lead T…" at bounding box center [107, 148] width 51 height 92
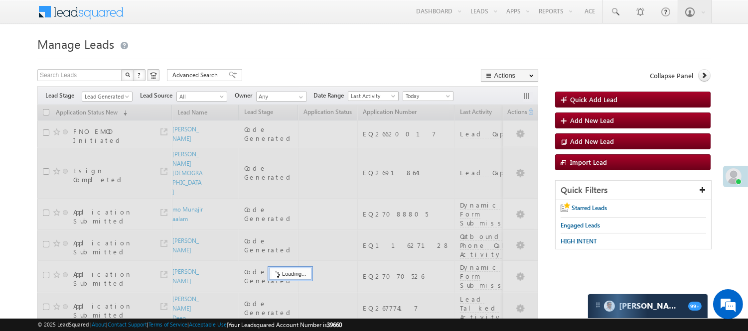
click at [325, 35] on h1 "Manage Leads" at bounding box center [373, 42] width 673 height 19
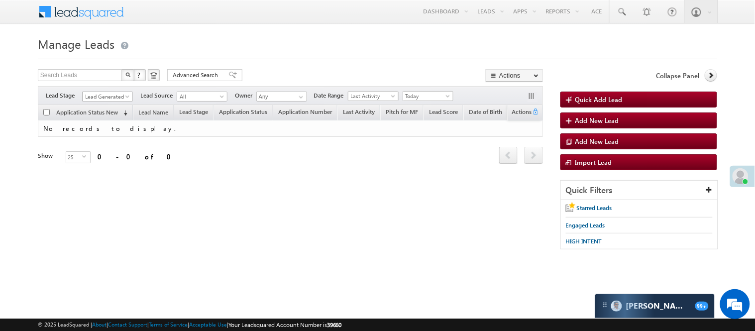
click at [108, 93] on span "Lead Generated" at bounding box center [106, 96] width 47 height 9
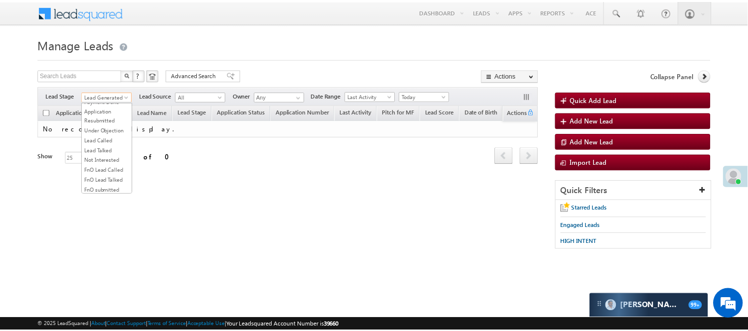
scroll to position [247, 0]
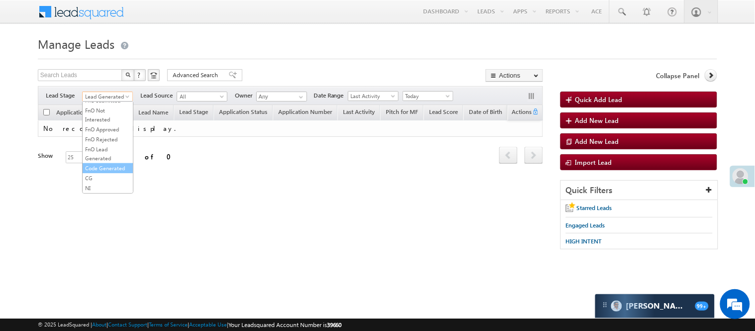
click at [107, 164] on link "Code Generated" at bounding box center [108, 168] width 50 height 9
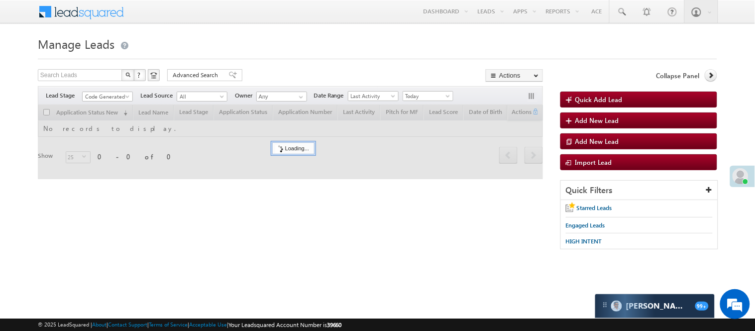
click at [272, 67] on form "Manage Leads Quick Add Lead Search Leads X ? 0 results found Advanced Search Ad…" at bounding box center [378, 146] width 680 height 226
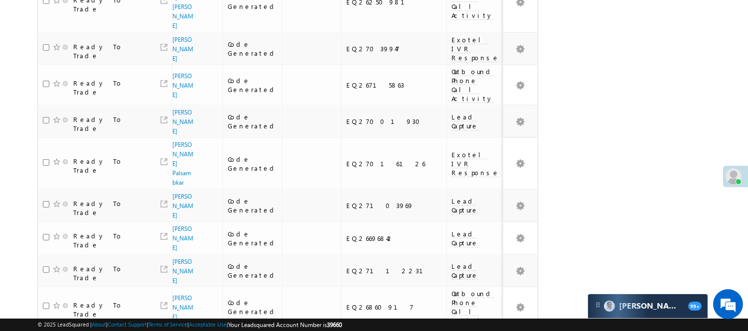
scroll to position [813, 0]
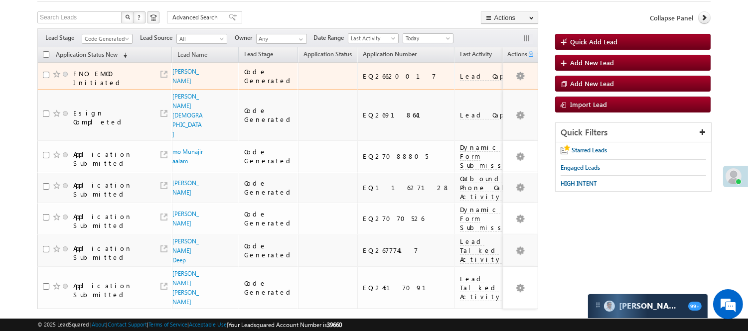
scroll to position [0, 0]
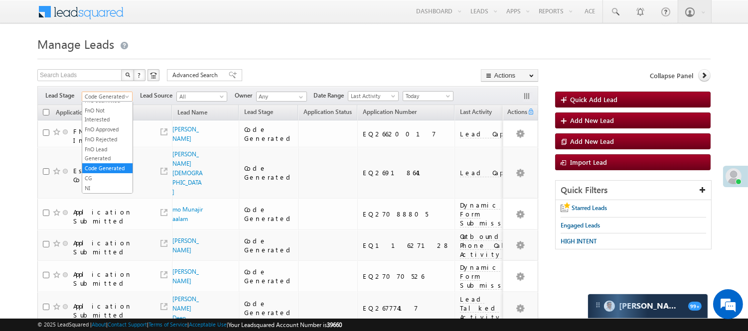
click at [122, 97] on span "Code Generated" at bounding box center [105, 96] width 47 height 9
